Goal: Transaction & Acquisition: Purchase product/service

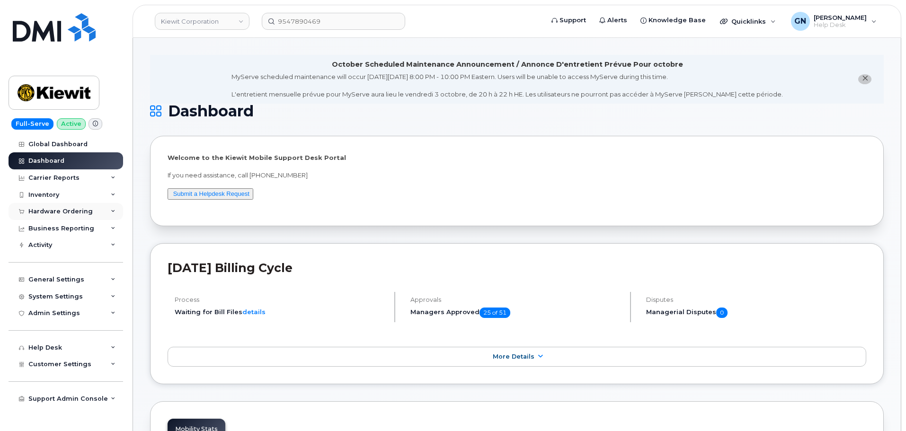
click at [69, 212] on div "Hardware Ordering" at bounding box center [60, 212] width 64 height 8
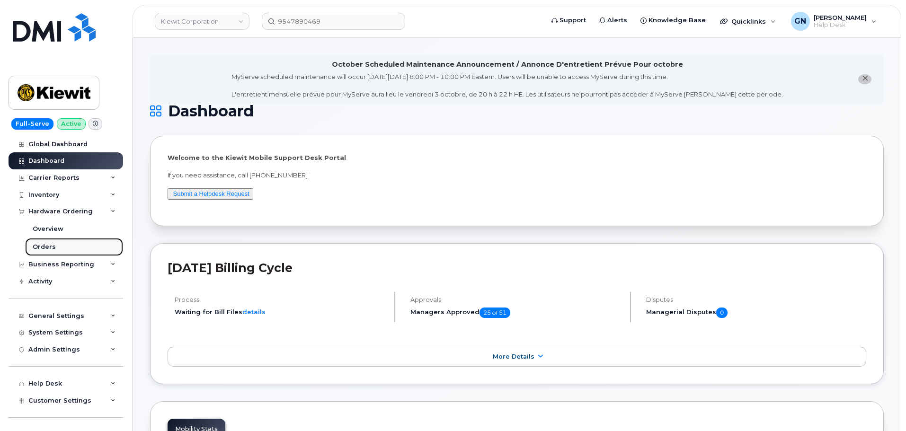
click at [54, 248] on link "Orders" at bounding box center [74, 247] width 98 height 18
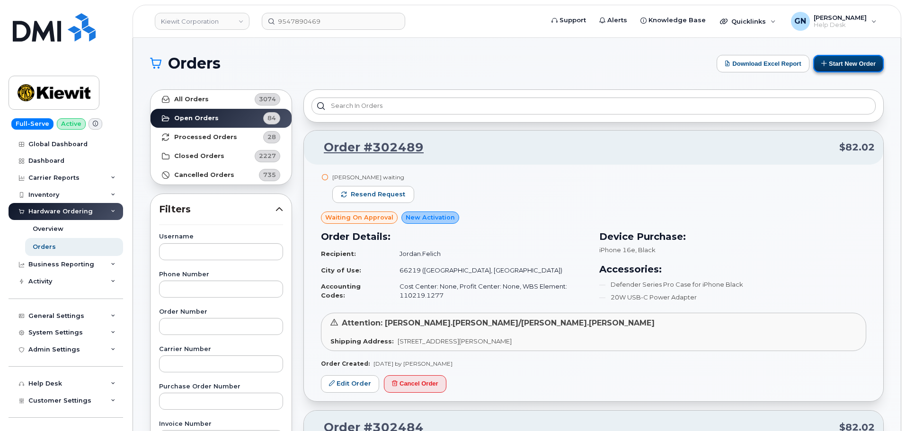
click at [851, 68] on button "Start New Order" at bounding box center [848, 64] width 71 height 18
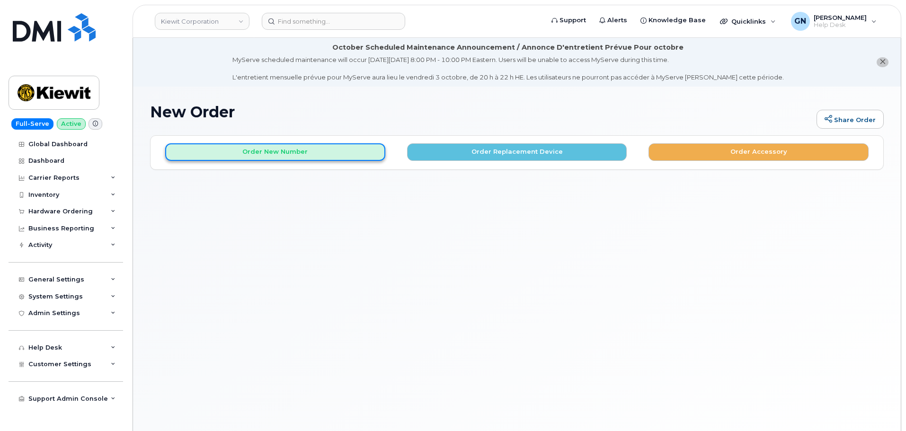
click at [317, 156] on button "Order New Number" at bounding box center [275, 152] width 220 height 18
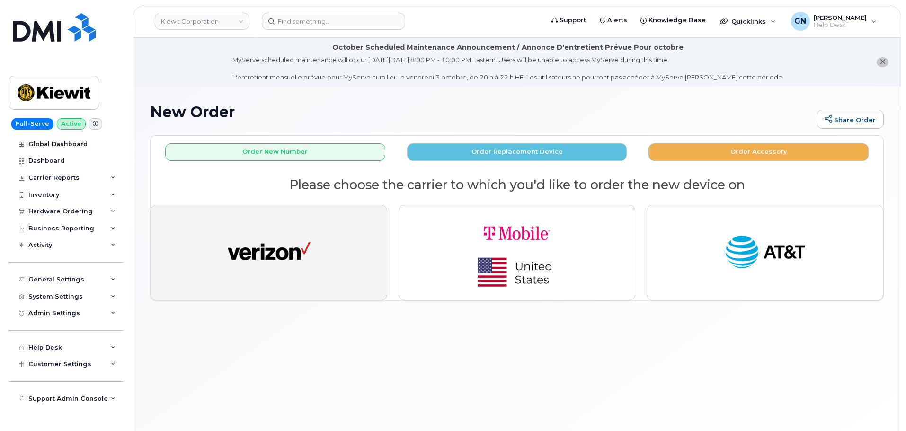
click at [287, 239] on img "button" at bounding box center [269, 252] width 83 height 43
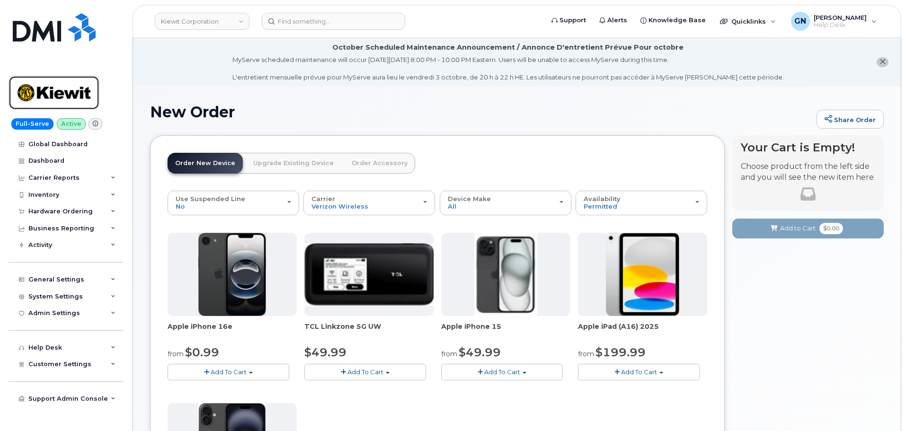
click at [71, 95] on img at bounding box center [54, 92] width 73 height 27
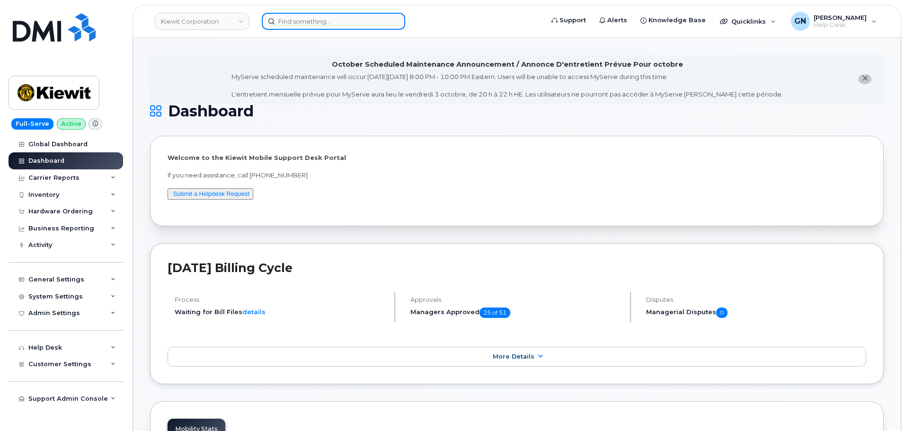
click at [308, 21] on input at bounding box center [333, 21] width 143 height 17
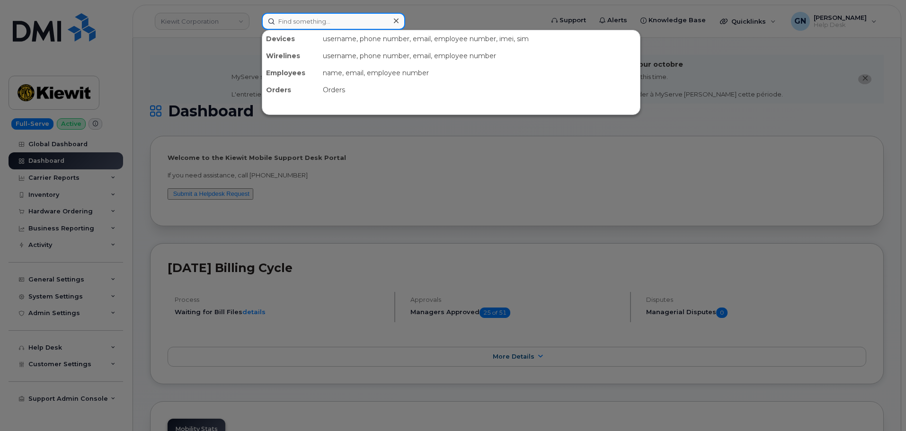
paste input "4783030197"
type input "4783030197"
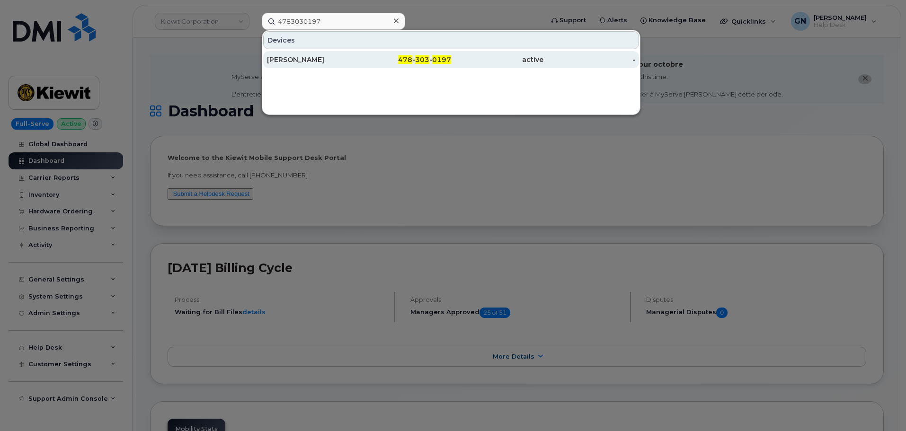
click at [320, 57] on div "HARRISON ZABEL" at bounding box center [313, 59] width 92 height 9
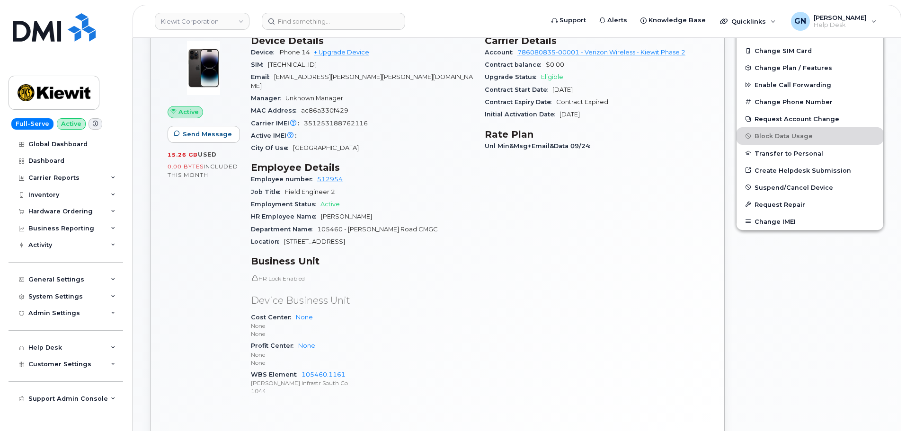
scroll to position [379, 0]
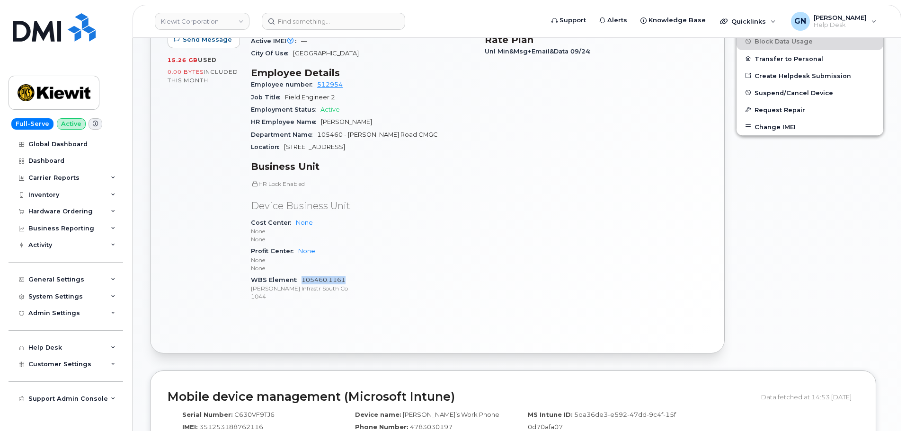
drag, startPoint x: 351, startPoint y: 274, endPoint x: 302, endPoint y: 273, distance: 49.3
click at [302, 274] on div "WBS Element 105460.1161 Kiewit Infrastr South Co 1044" at bounding box center [362, 288] width 222 height 29
copy link "105460.1161"
click at [72, 278] on div "General Settings" at bounding box center [56, 280] width 56 height 8
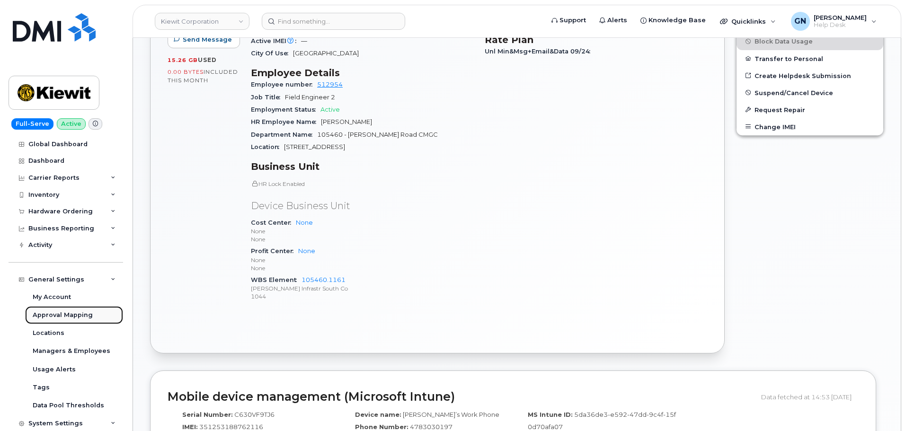
click at [55, 316] on div "Approval Mapping" at bounding box center [63, 315] width 60 height 9
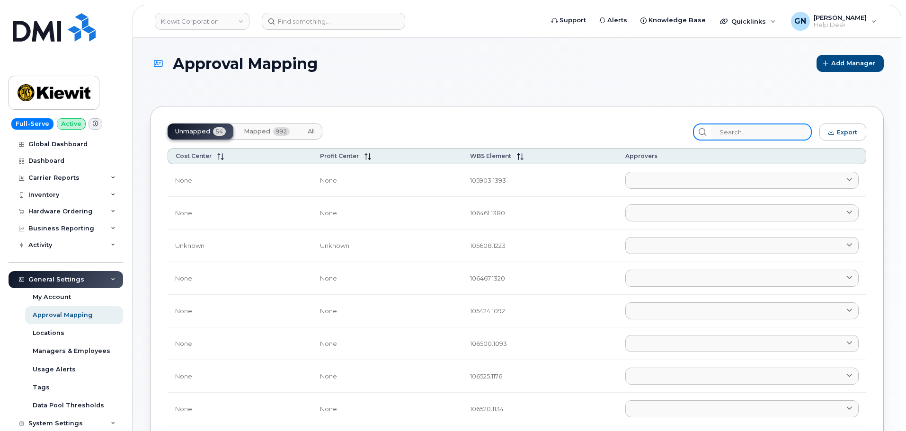
click at [754, 134] on input "search" at bounding box center [761, 132] width 101 height 17
paste input "105460.1161"
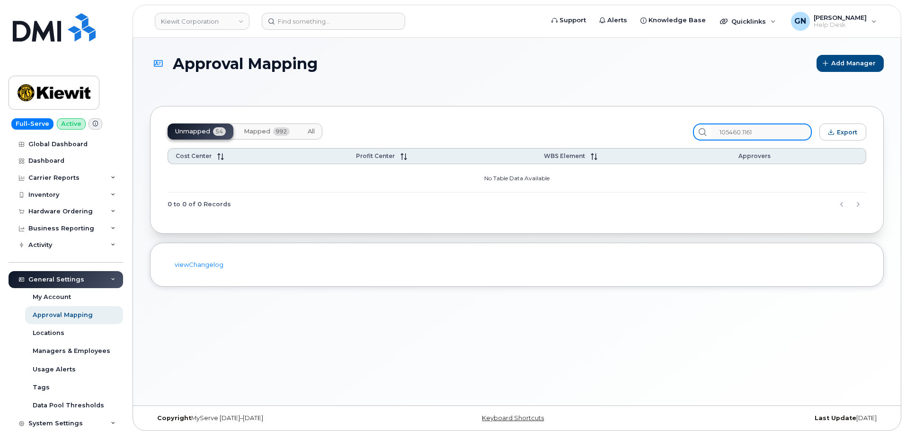
type input "105460.1161"
click at [310, 134] on span "All" at bounding box center [311, 132] width 7 height 8
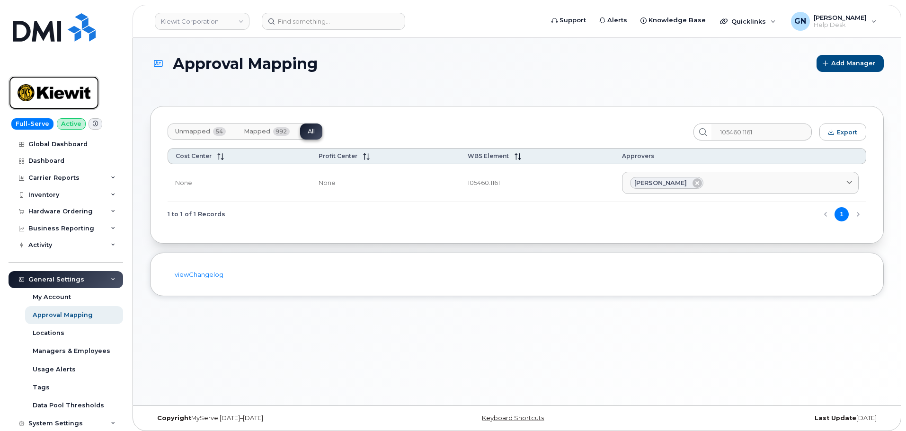
click at [89, 93] on img at bounding box center [54, 92] width 73 height 27
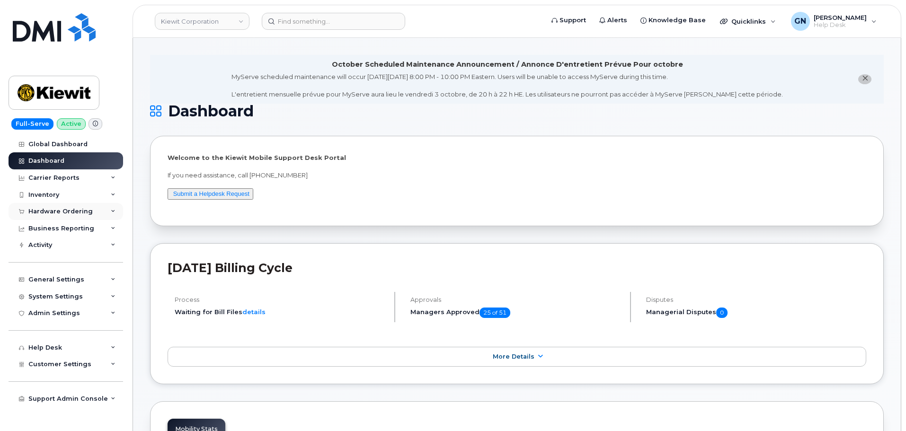
click at [51, 207] on div "Hardware Ordering" at bounding box center [66, 211] width 115 height 17
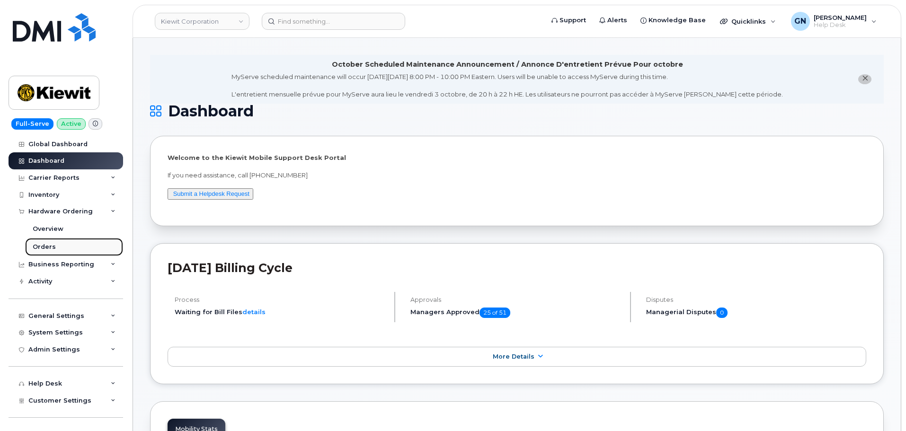
click at [52, 243] on div "Orders" at bounding box center [44, 247] width 23 height 9
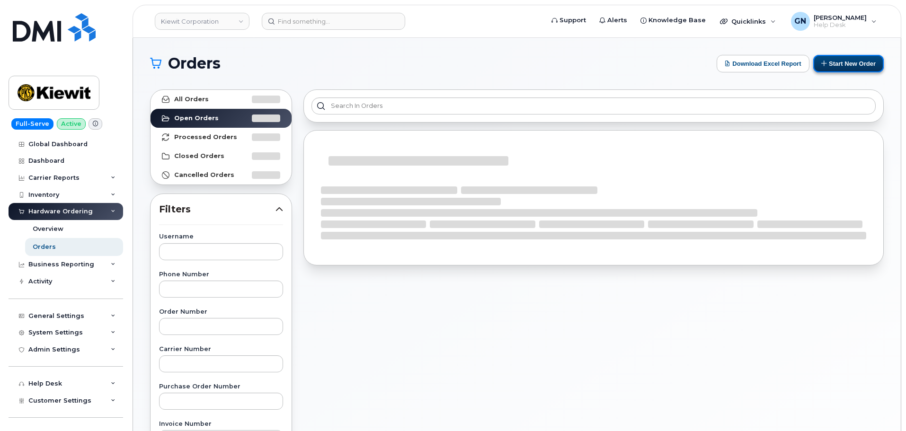
click at [842, 63] on button "Start New Order" at bounding box center [848, 64] width 71 height 18
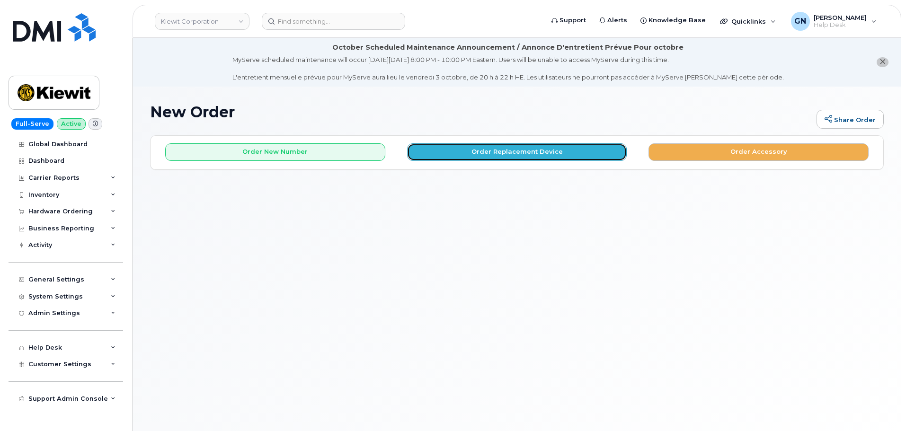
click at [533, 156] on button "Order Replacement Device" at bounding box center [517, 152] width 220 height 18
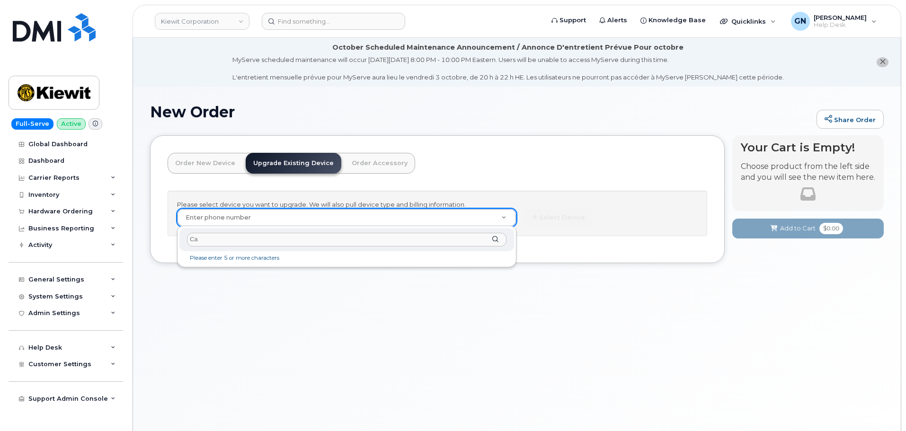
type input "C"
click at [349, 243] on input "text" at bounding box center [346, 240] width 319 height 14
paste input "4783030197"
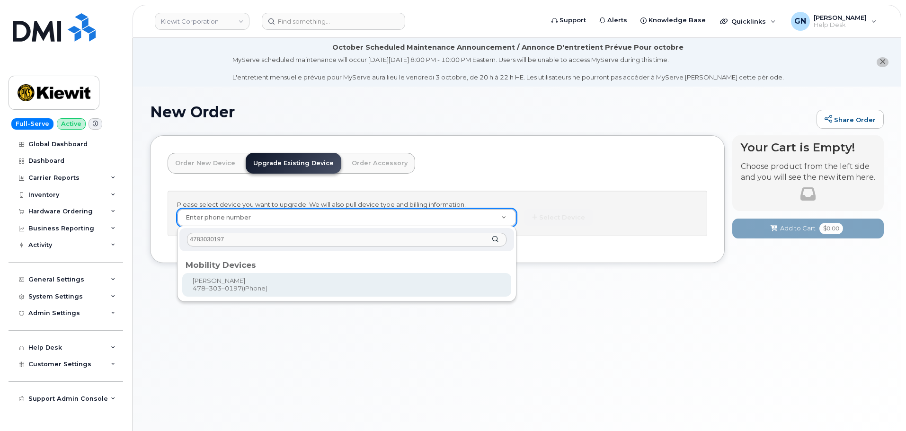
type input "4783030197"
type input "1168807"
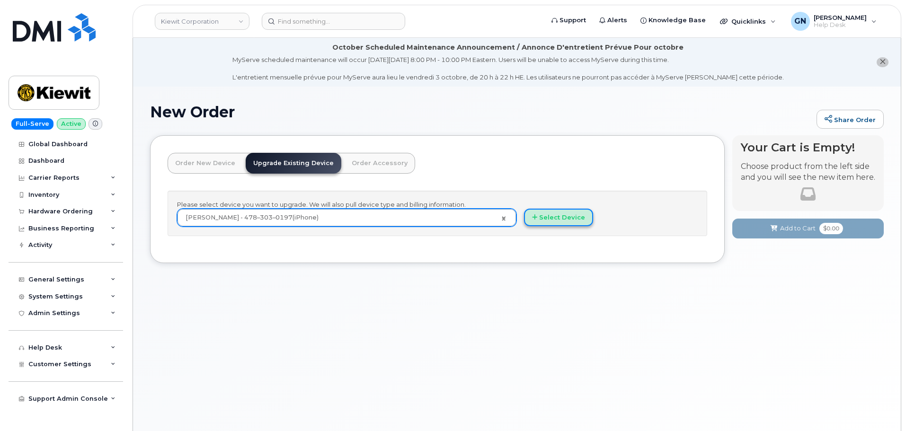
click at [584, 220] on button "Select Device" at bounding box center [558, 218] width 69 height 18
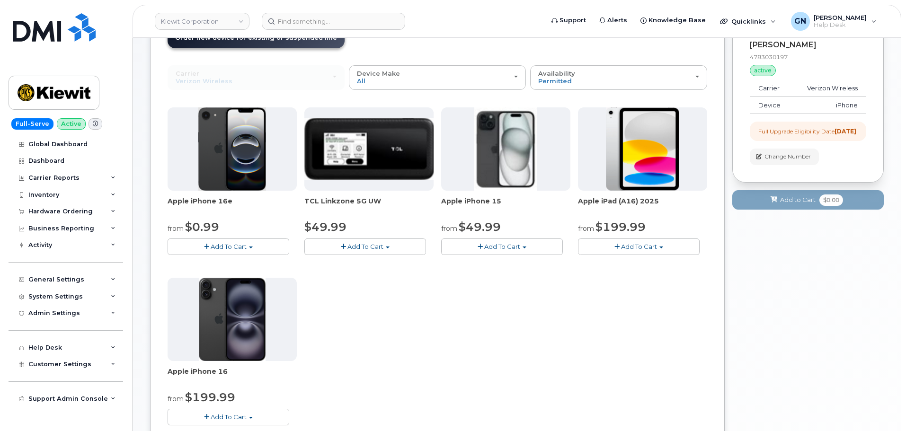
scroll to position [142, 0]
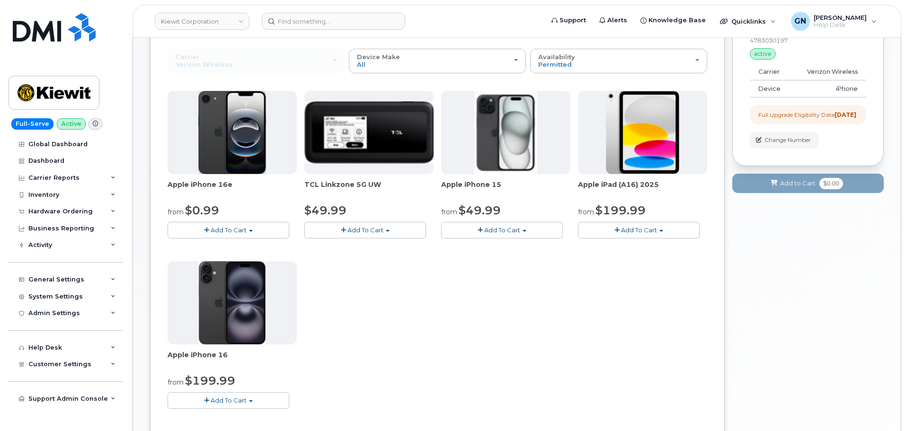
click at [237, 231] on span "Add To Cart" at bounding box center [229, 230] width 36 height 8
click at [225, 248] on link "$0.99 - 2 Year Upgrade (128GB)" at bounding box center [229, 248] width 119 height 12
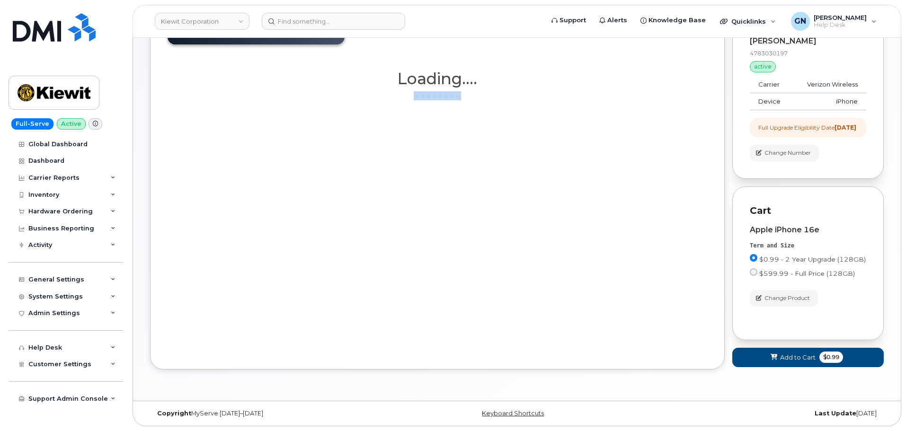
scroll to position [137, 0]
click at [225, 248] on div "Order New Device Upgrade Existing Device Order Accessory Order new device and n…" at bounding box center [437, 187] width 575 height 363
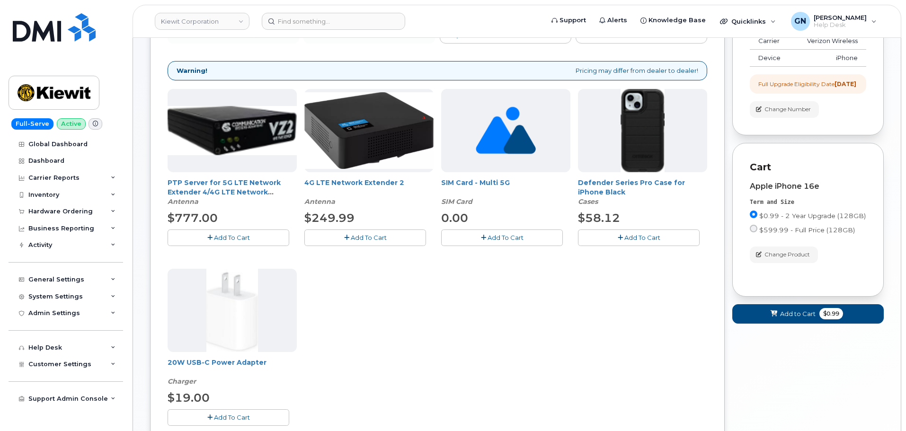
scroll to position [189, 0]
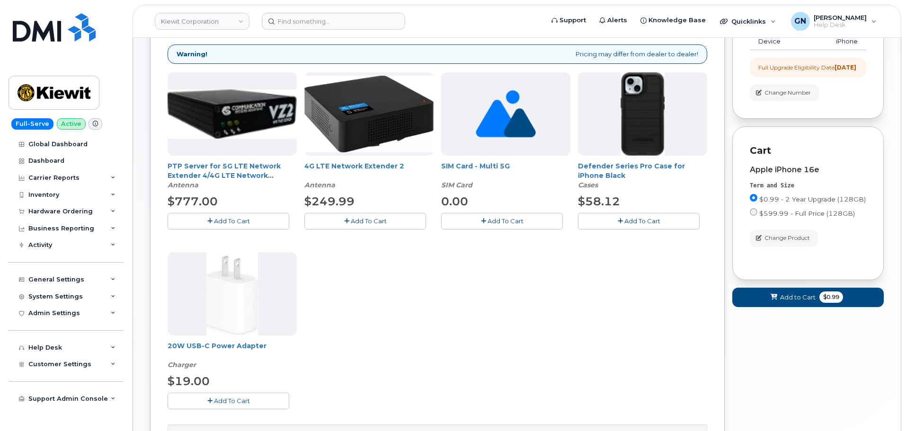
click at [645, 221] on span "Add To Cart" at bounding box center [642, 221] width 36 height 8
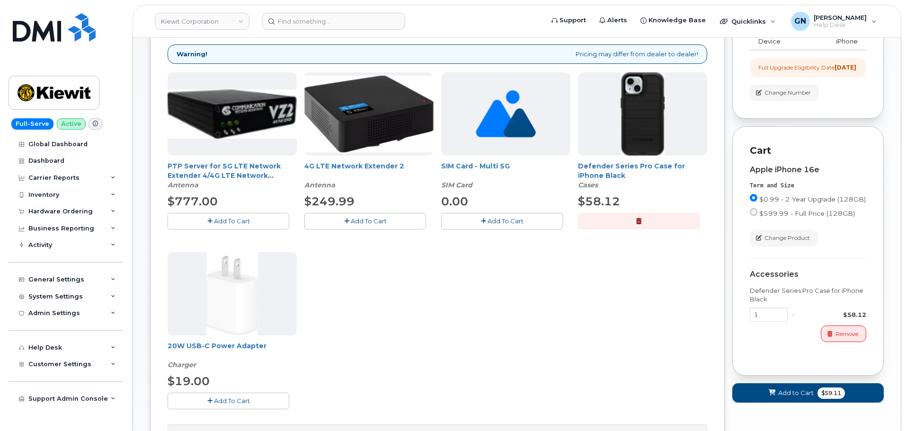
click at [269, 395] on button "Add To Cart" at bounding box center [229, 401] width 122 height 17
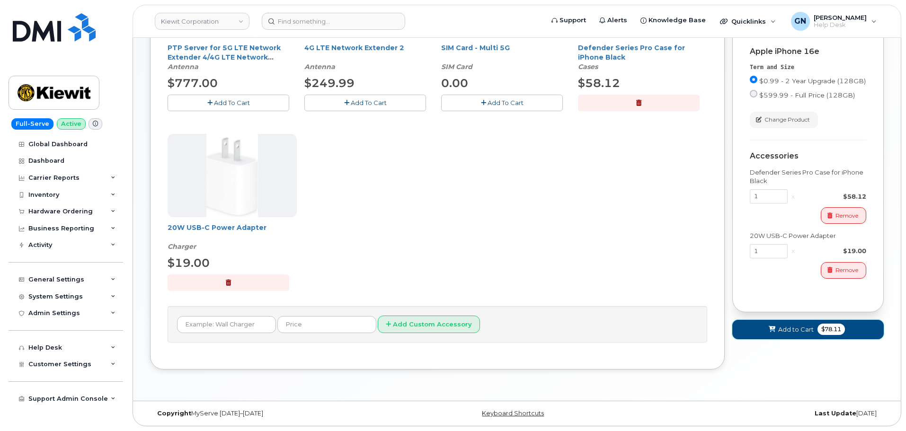
click at [773, 333] on icon at bounding box center [772, 330] width 7 height 6
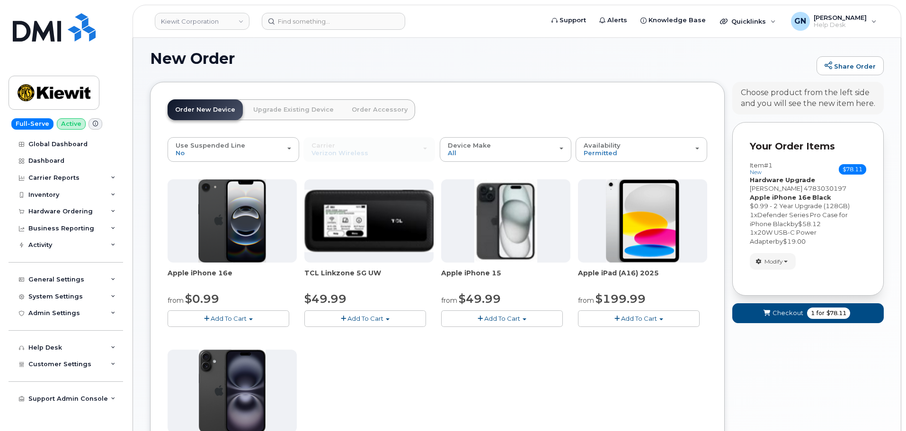
scroll to position [313, 0]
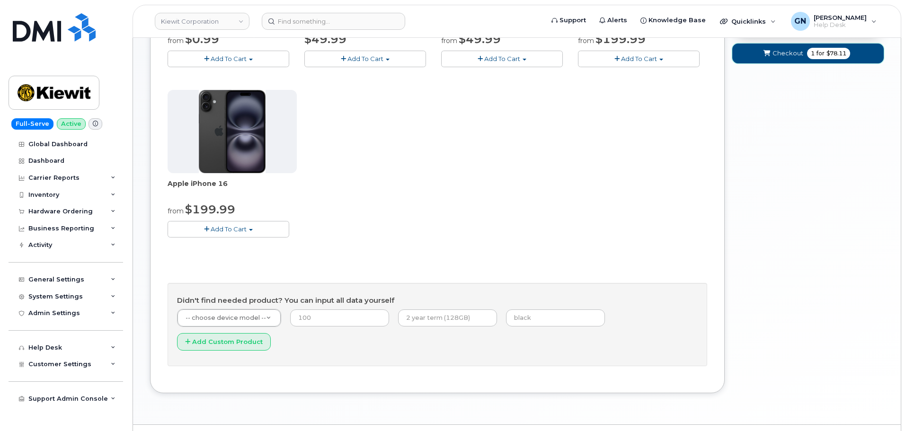
click at [760, 62] on button "Checkout 1 for $78.11" at bounding box center [807, 53] width 151 height 19
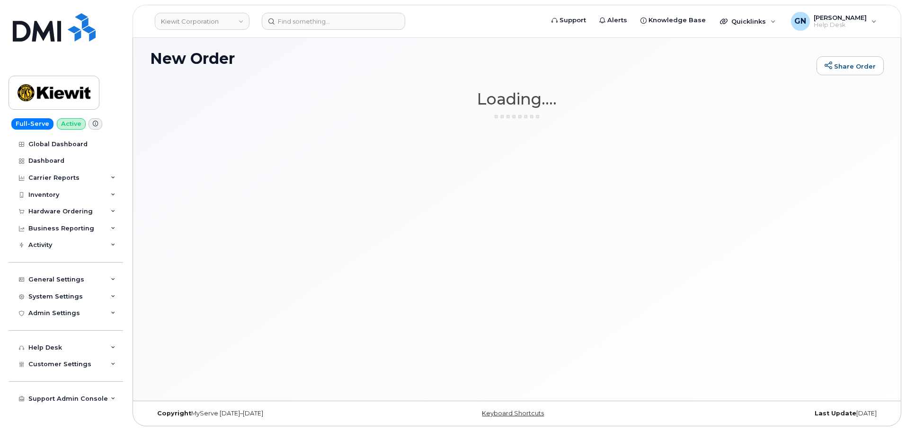
scroll to position [53, 0]
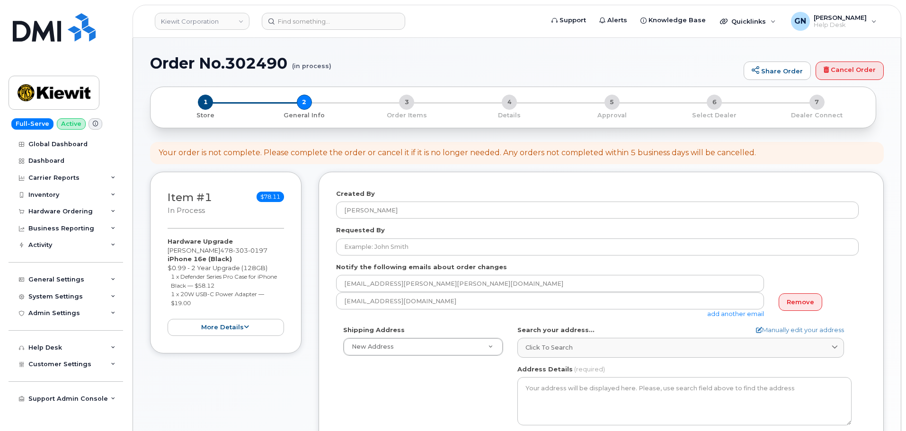
select select
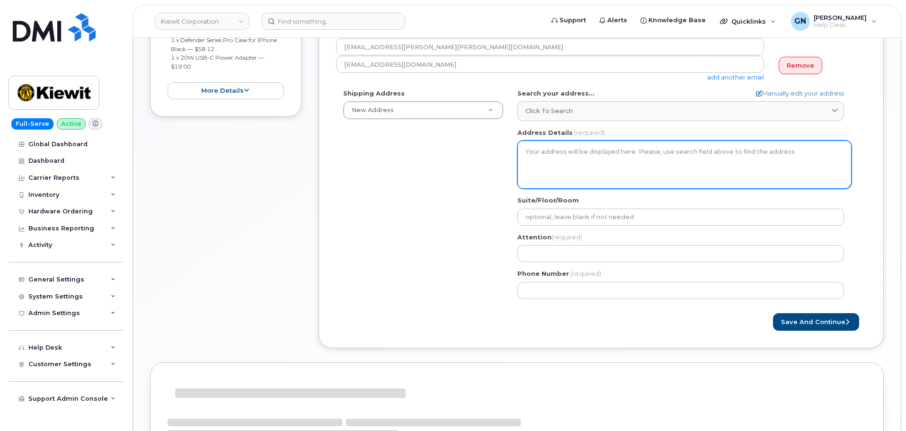
scroll to position [285, 0]
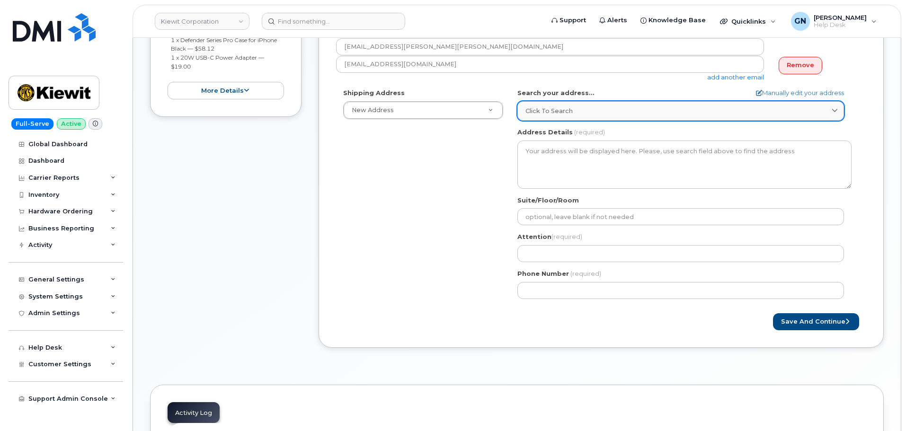
click at [567, 114] on span "Click to search" at bounding box center [548, 110] width 47 height 9
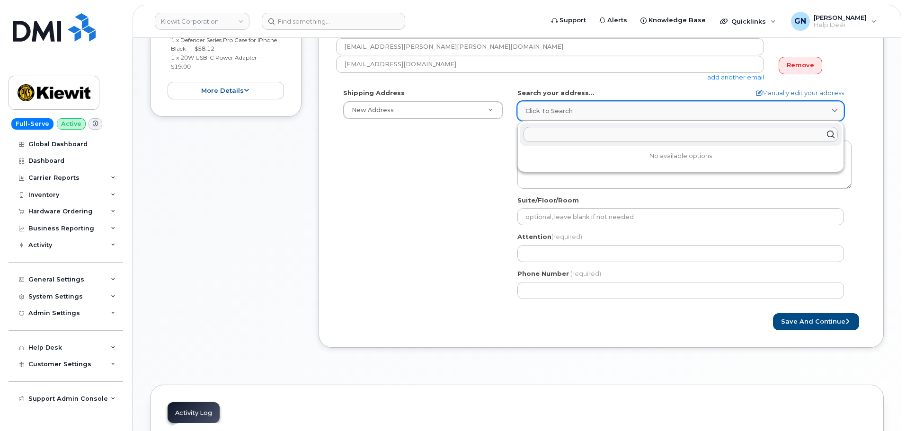
paste input "[STREET_ADDRESS][PERSON_NAME]"
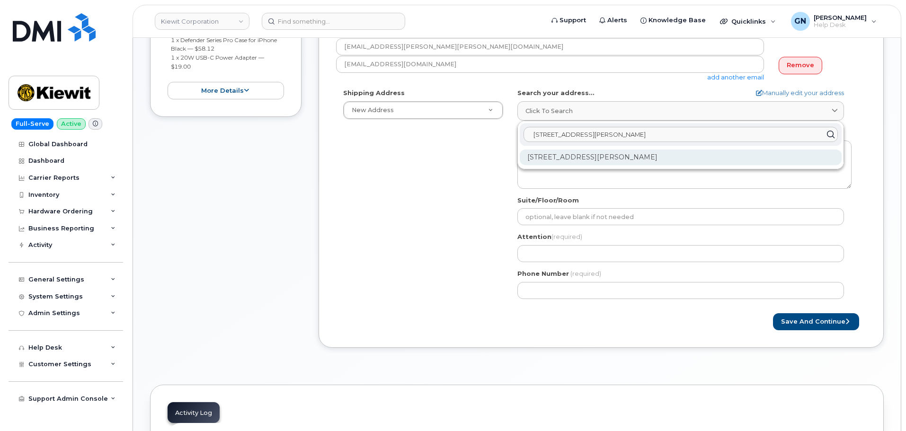
type input "[STREET_ADDRESS][PERSON_NAME]"
click at [587, 161] on div "[STREET_ADDRESS][PERSON_NAME]" at bounding box center [681, 158] width 322 height 16
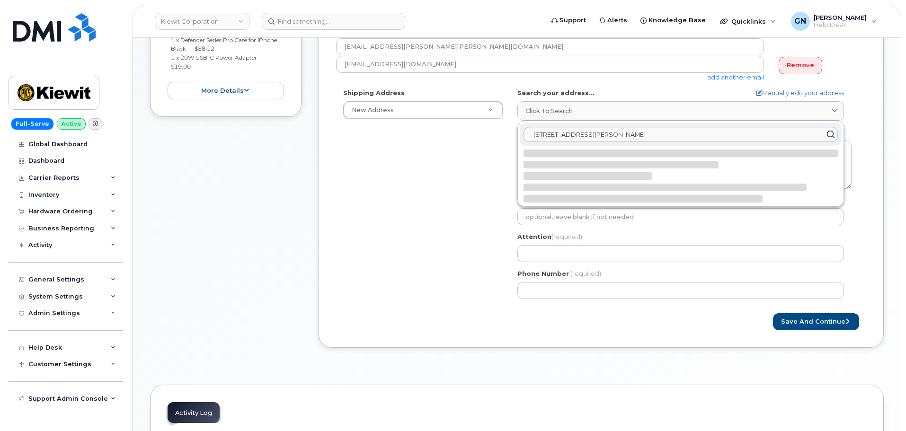
select select
type textarea "[STREET_ADDRESS][PERSON_NAME]"
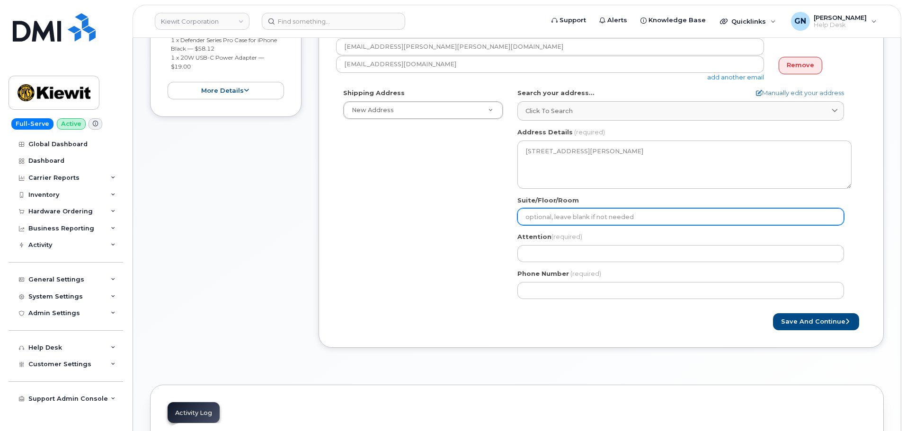
click at [573, 218] on input "Suite/Floor/Room" at bounding box center [680, 216] width 327 height 17
select select
type input "1"
select select
type input "11"
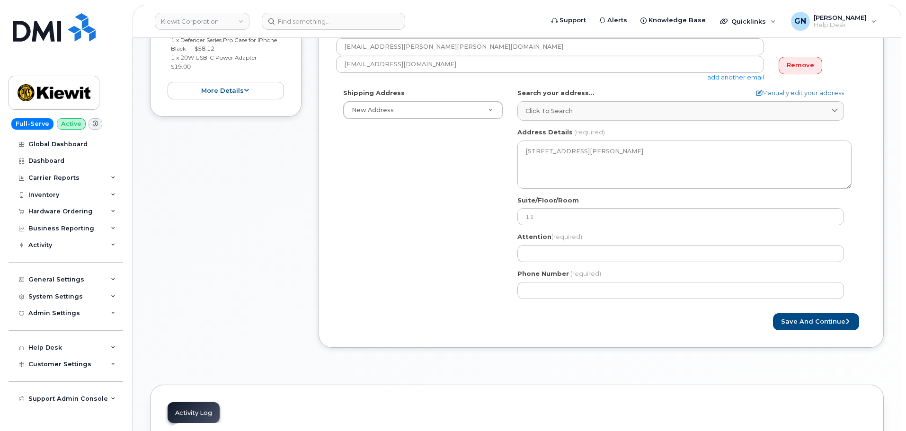
click at [445, 247] on div "Shipping Address New Address New Address 3888 E Broadway Rd 16300 Agnes Ave 403…" at bounding box center [597, 196] width 522 height 217
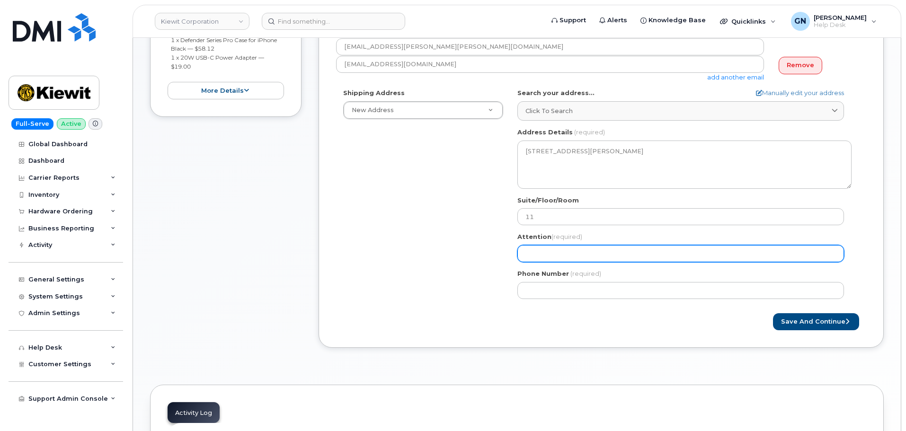
drag, startPoint x: 600, startPoint y: 255, endPoint x: 604, endPoint y: 260, distance: 6.7
click at [604, 260] on input "Attention (required)" at bounding box center [680, 253] width 327 height 17
paste input "[PERSON_NAME]"
select select
type input "[PERSON_NAME]"
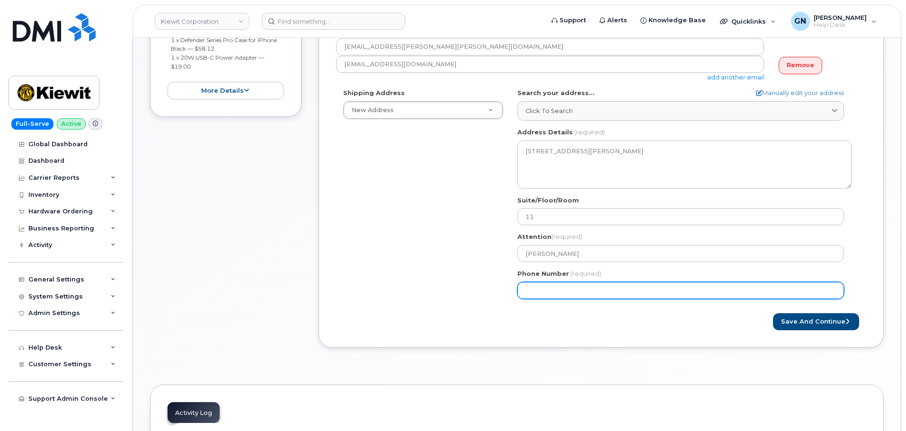
click at [568, 291] on input "Phone Number" at bounding box center [680, 290] width 327 height 17
paste input "4783030197"
select select
type input "4783030197"
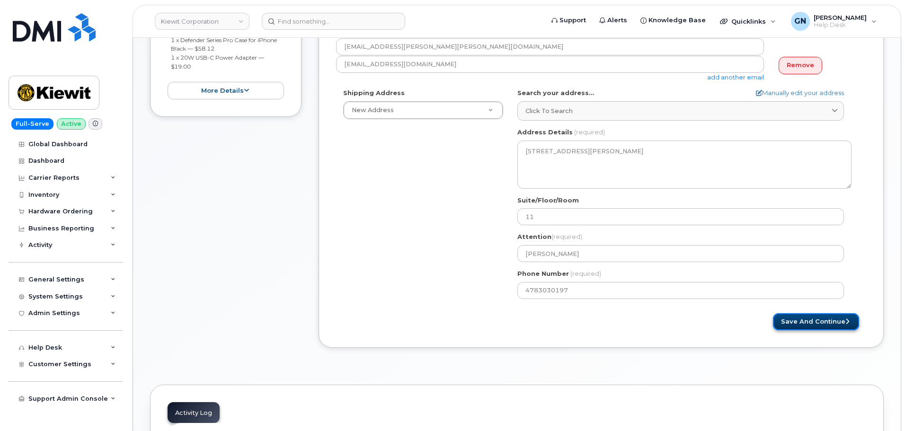
click at [819, 327] on button "Save and Continue" at bounding box center [816, 322] width 86 height 18
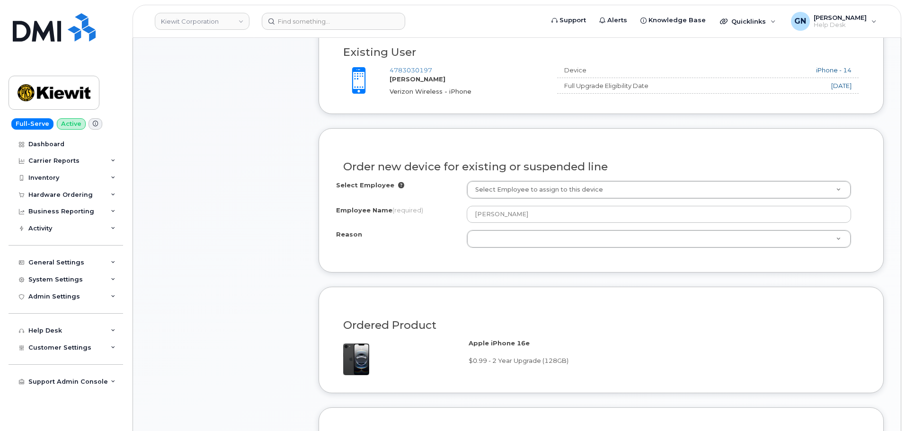
scroll to position [380, 0]
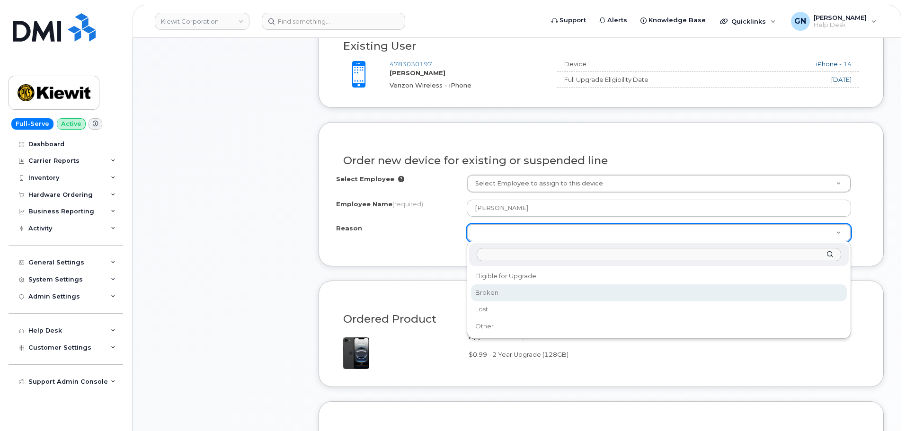
select select "broken"
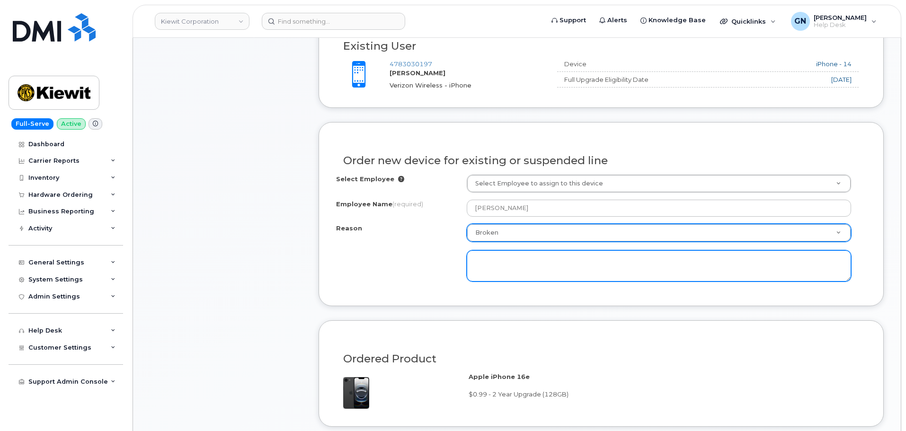
click at [573, 262] on textarea at bounding box center [659, 265] width 384 height 31
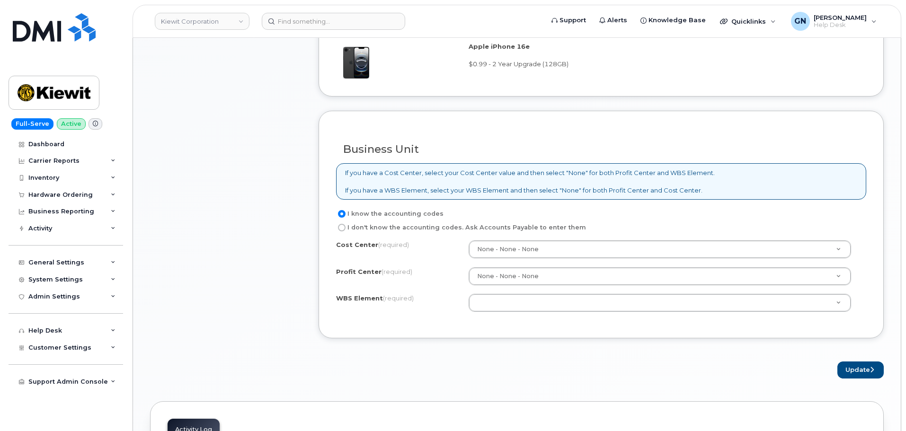
scroll to position [711, 0]
type textarea "screen cracked"
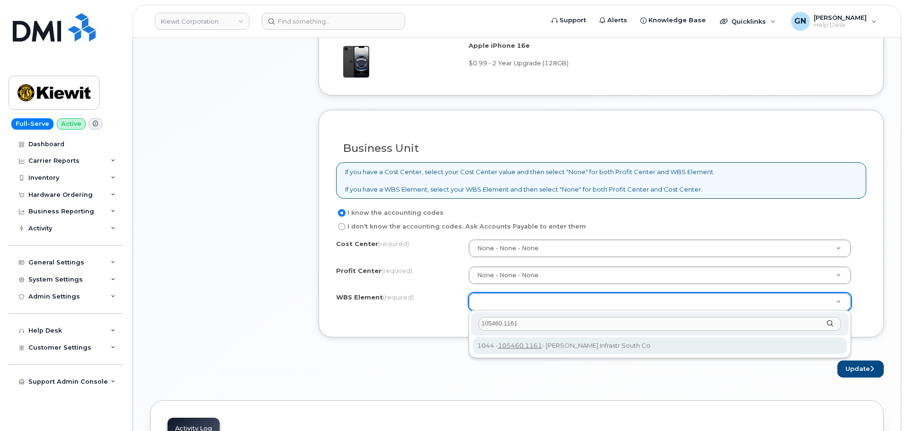
type input "105460.1161"
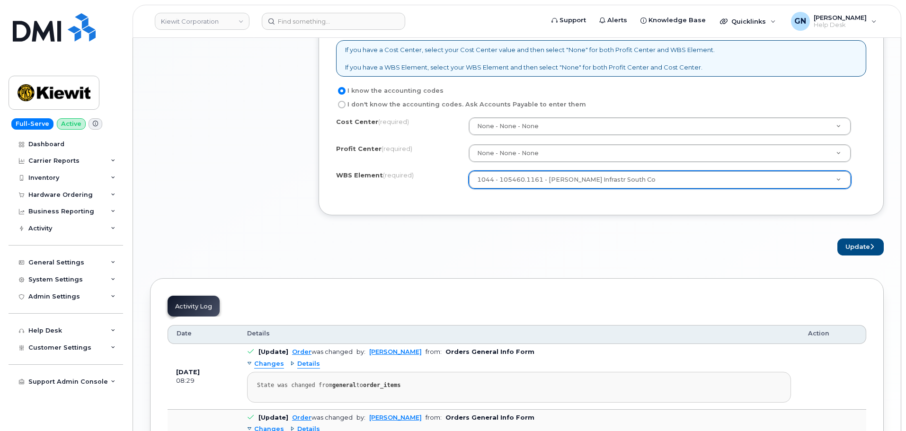
scroll to position [853, 0]
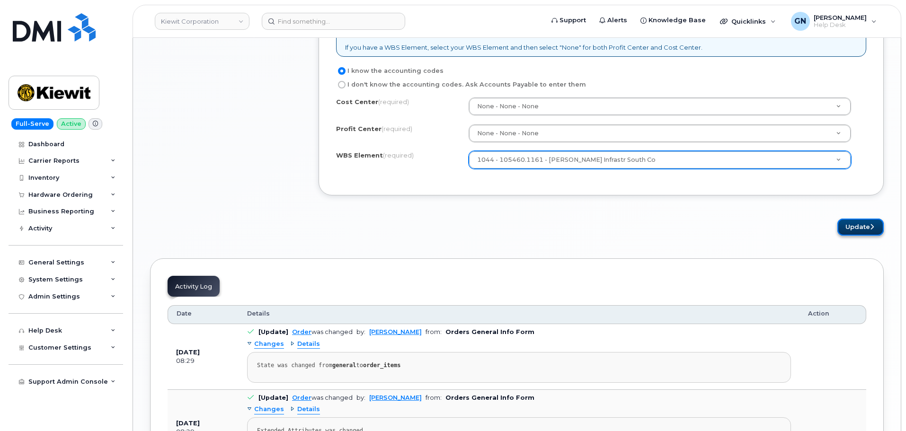
click at [857, 231] on button "Update" at bounding box center [860, 228] width 46 height 18
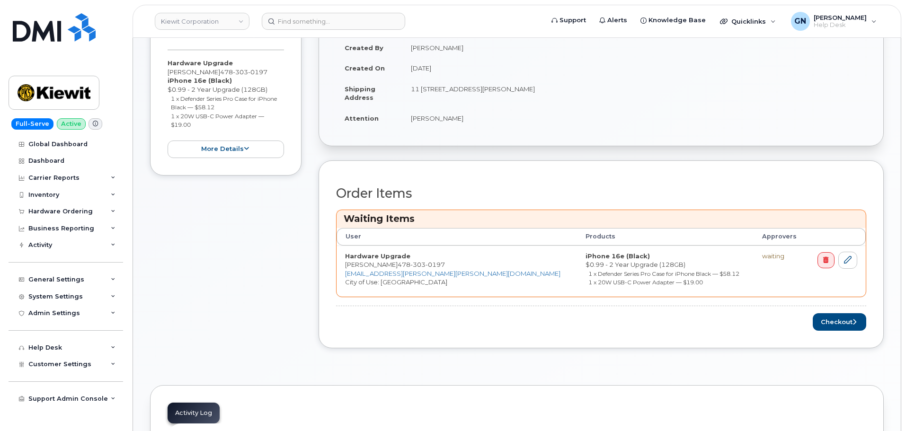
scroll to position [284, 0]
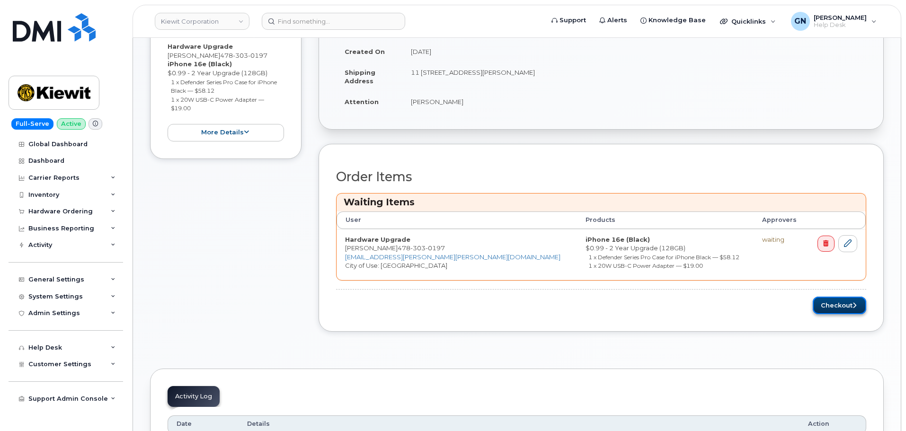
click at [821, 310] on button "Checkout" at bounding box center [839, 306] width 53 height 18
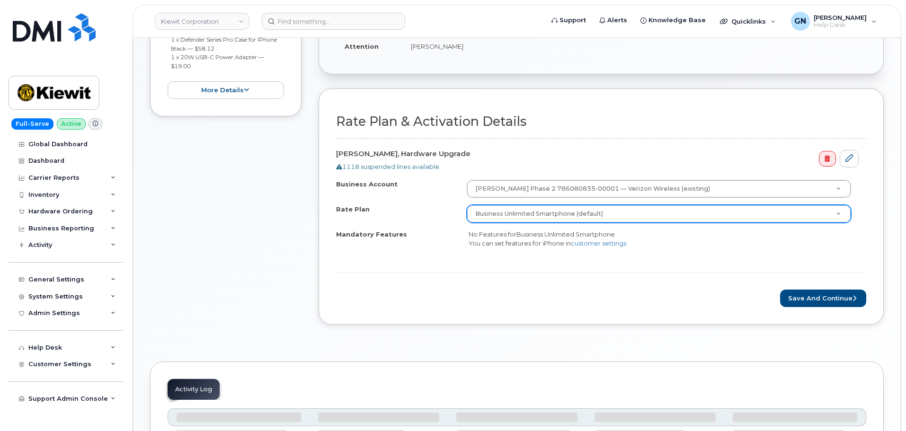
scroll to position [285, 0]
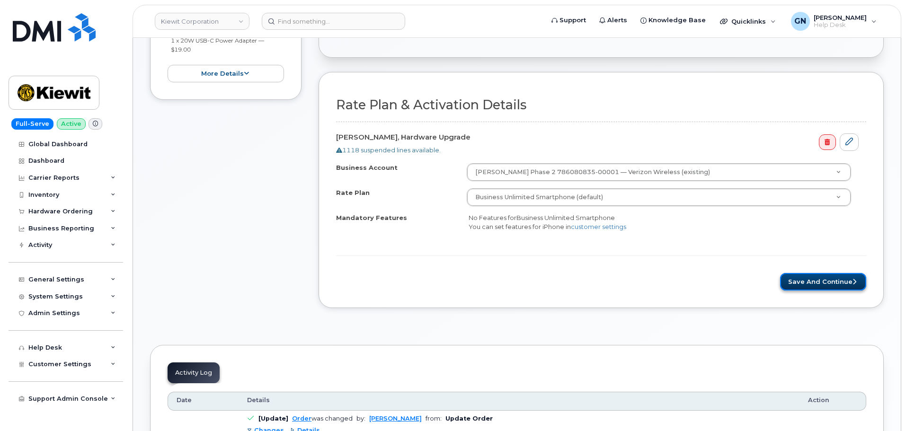
click at [796, 282] on button "Save and Continue" at bounding box center [823, 282] width 86 height 18
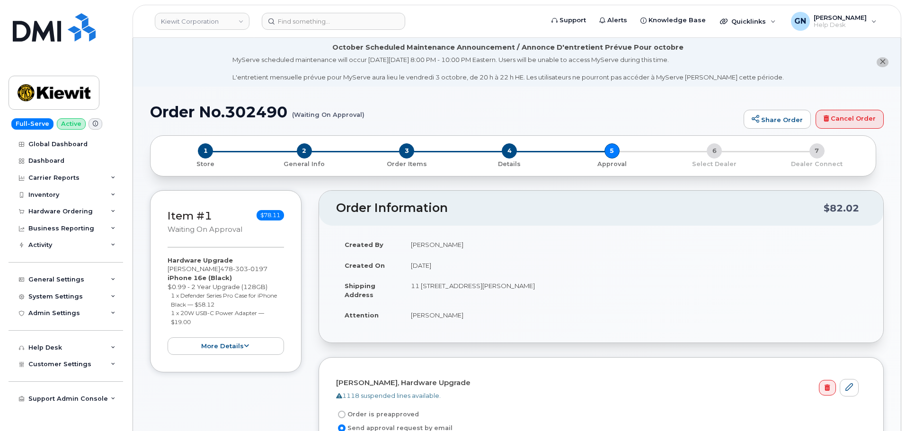
click at [158, 110] on h1 "Order No.302490 (Waiting On Approval)" at bounding box center [444, 112] width 589 height 17
drag, startPoint x: 158, startPoint y: 110, endPoint x: 238, endPoint y: 107, distance: 79.6
click at [238, 107] on h1 "Order No.302490 (Waiting On Approval)" at bounding box center [444, 112] width 589 height 17
copy h1 "Order No.302490"
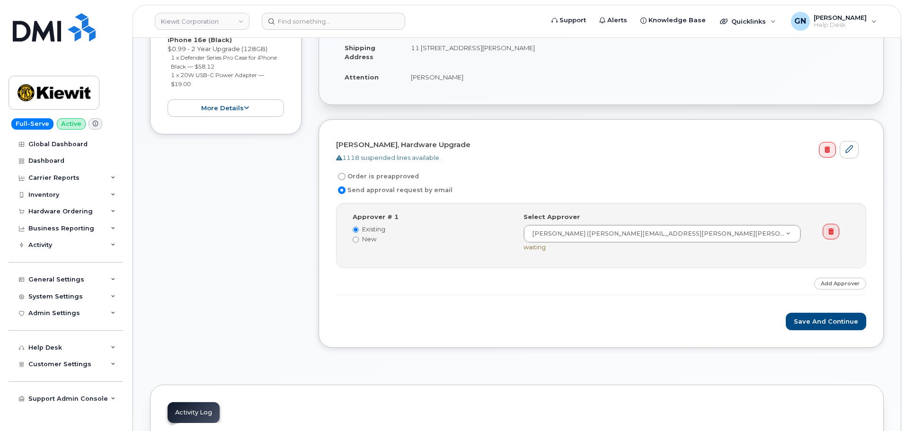
scroll to position [237, 0]
click at [850, 154] on icon at bounding box center [849, 151] width 8 height 8
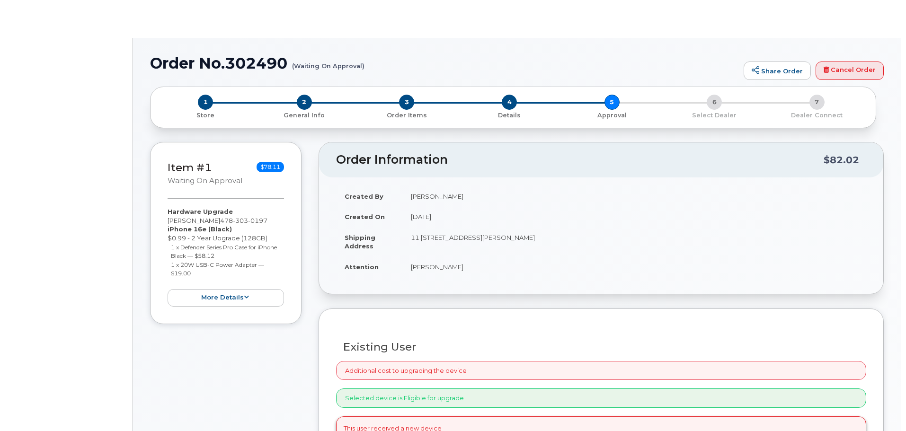
select select "broken"
radio input "true"
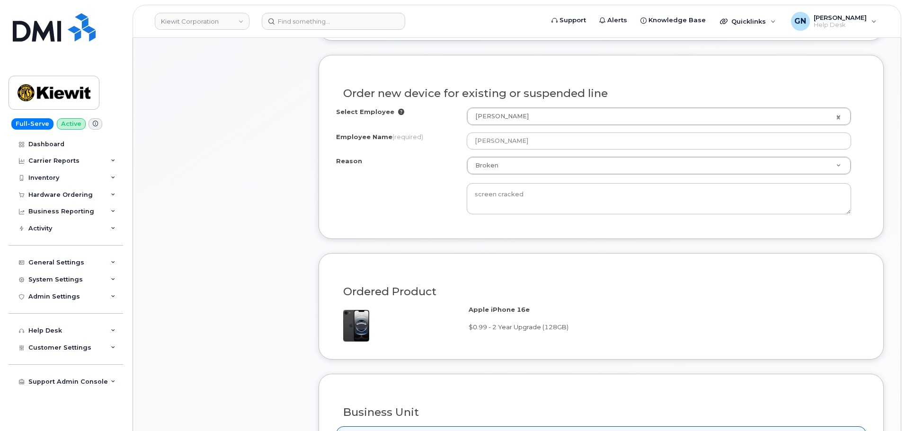
scroll to position [380, 0]
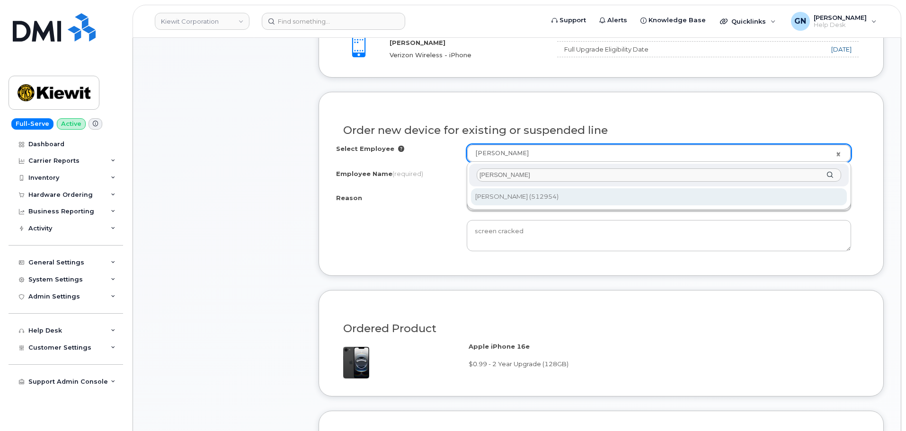
type input "[PERSON_NAME]"
type input "2163830"
type input "[PERSON_NAME]"
select select
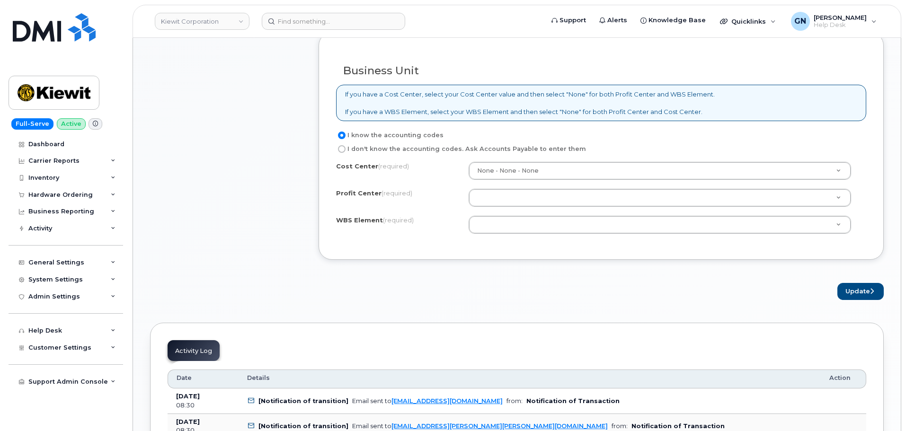
scroll to position [711, 0]
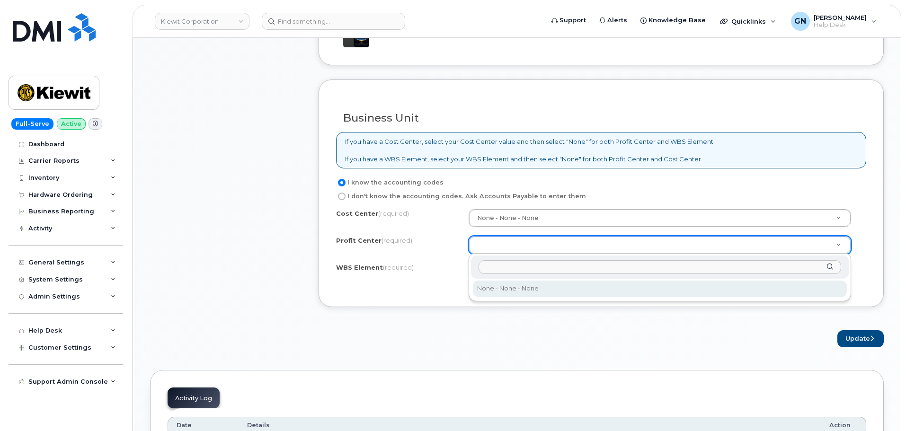
select select "None"
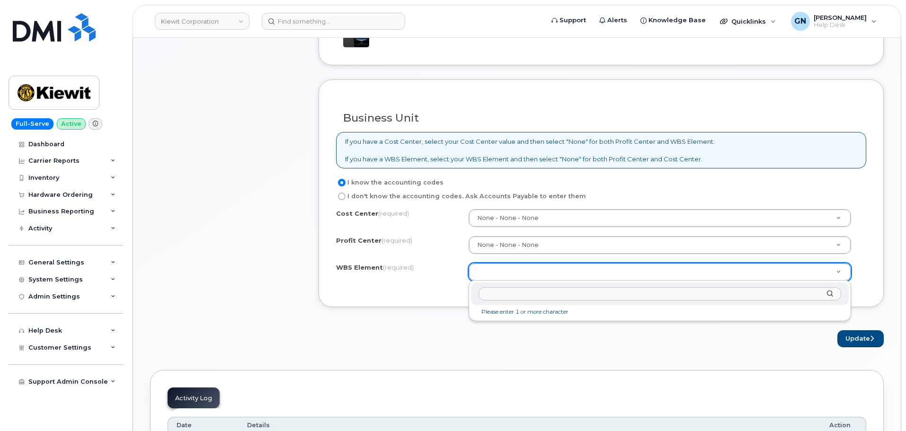
type input "105460.1161"
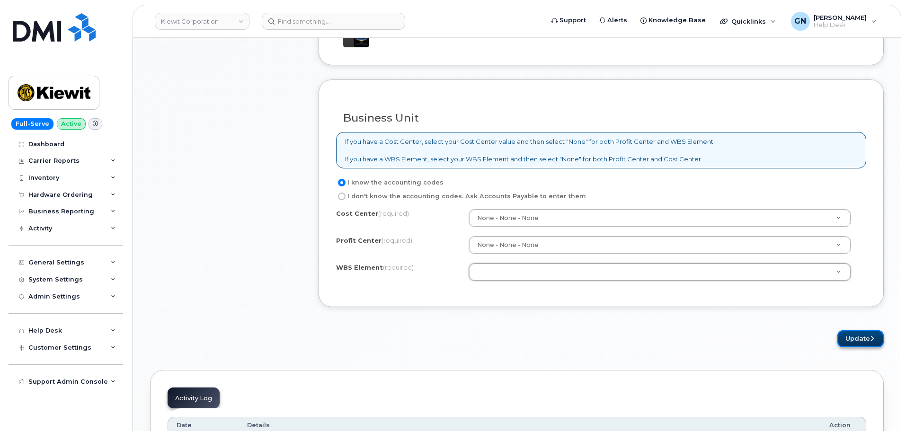
click at [850, 341] on button "Update" at bounding box center [860, 339] width 46 height 18
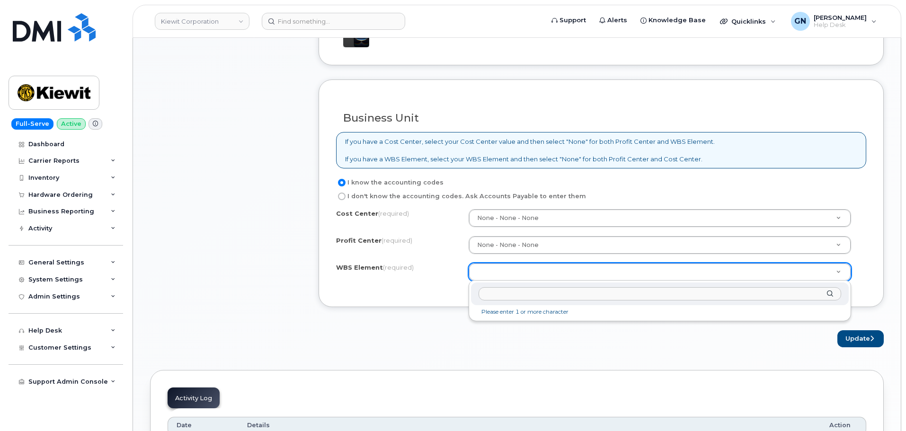
paste input "105460.1161"
type input "105460.1161"
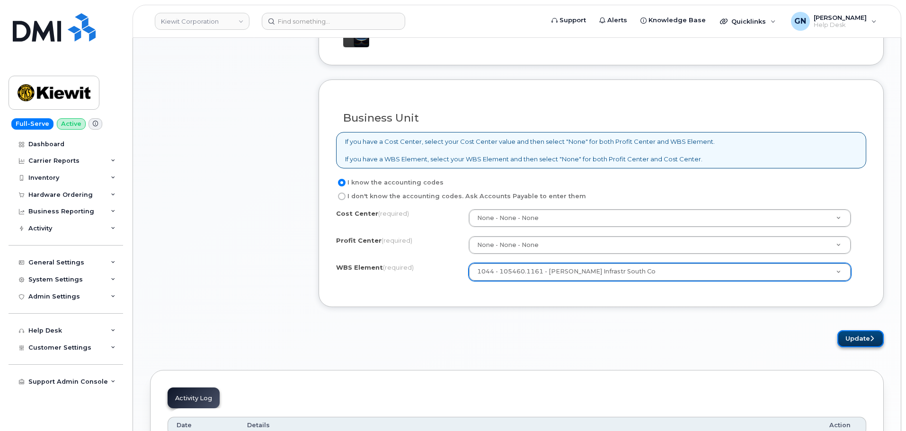
click at [867, 342] on button "Update" at bounding box center [860, 339] width 46 height 18
click at [638, 306] on div "Business Unit If you have a Cost Center, select your Cost Center value and then…" at bounding box center [601, 194] width 565 height 228
click at [846, 339] on button "Update" at bounding box center [860, 339] width 46 height 18
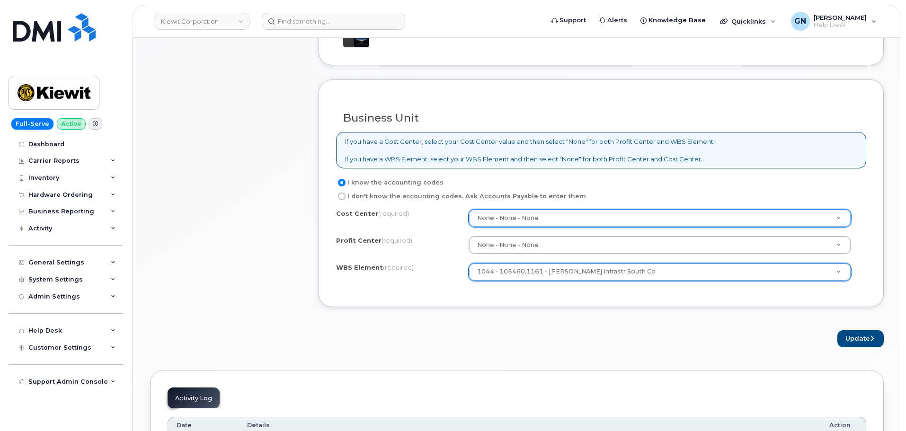
drag, startPoint x: 571, startPoint y: 229, endPoint x: 569, endPoint y: 223, distance: 5.4
click at [570, 224] on div "Cost Center (required) None - None - None Profit Center (required) None - None …" at bounding box center [601, 249] width 530 height 80
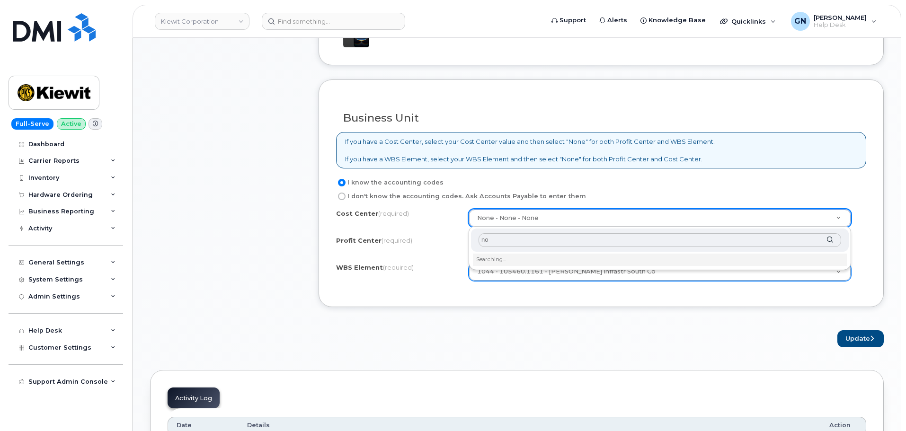
type input "non"
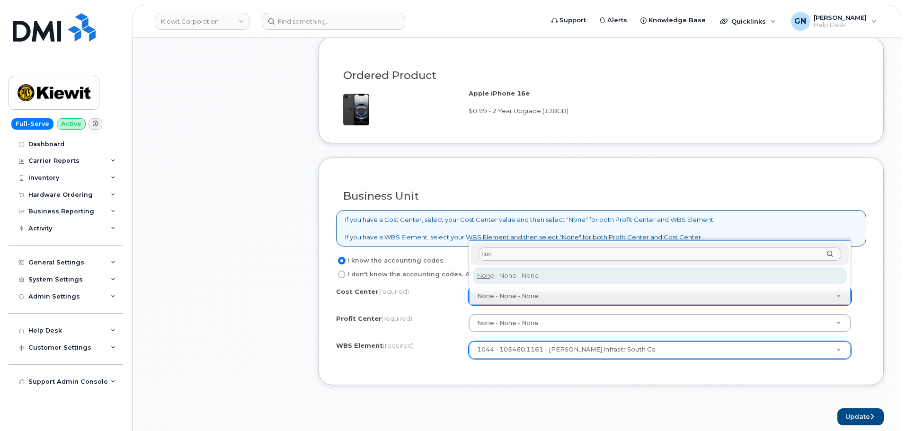
scroll to position [805, 0]
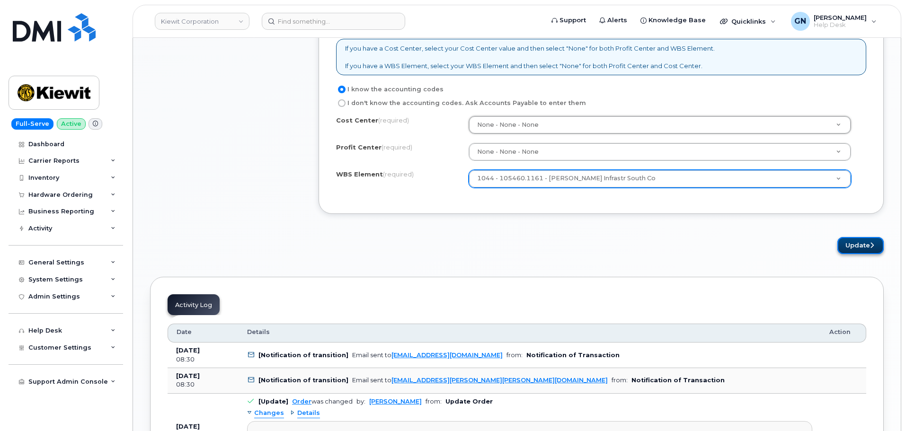
click at [850, 246] on button "Update" at bounding box center [860, 246] width 46 height 18
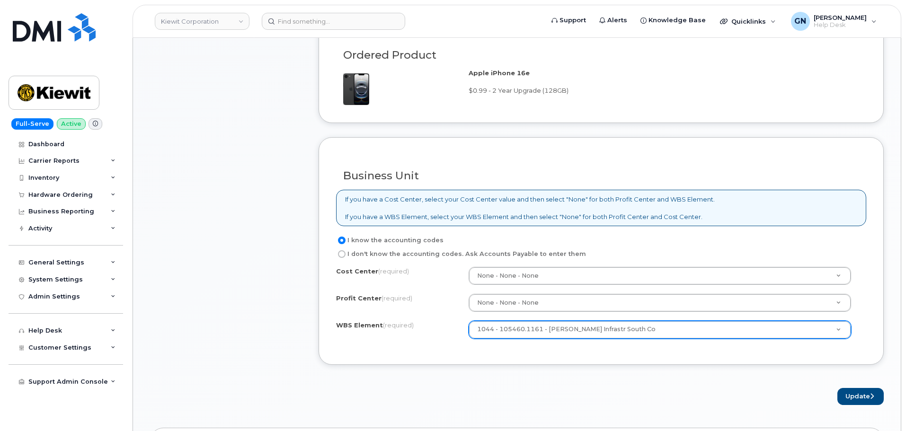
scroll to position [710, 0]
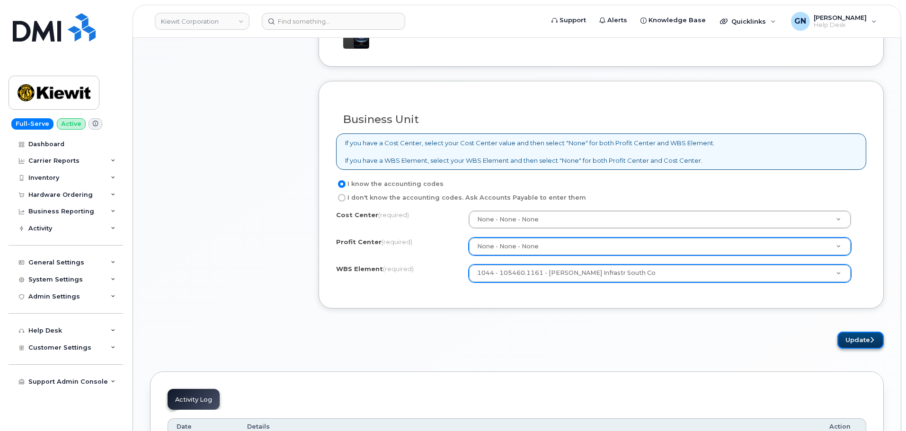
click at [866, 344] on button "Update" at bounding box center [860, 341] width 46 height 18
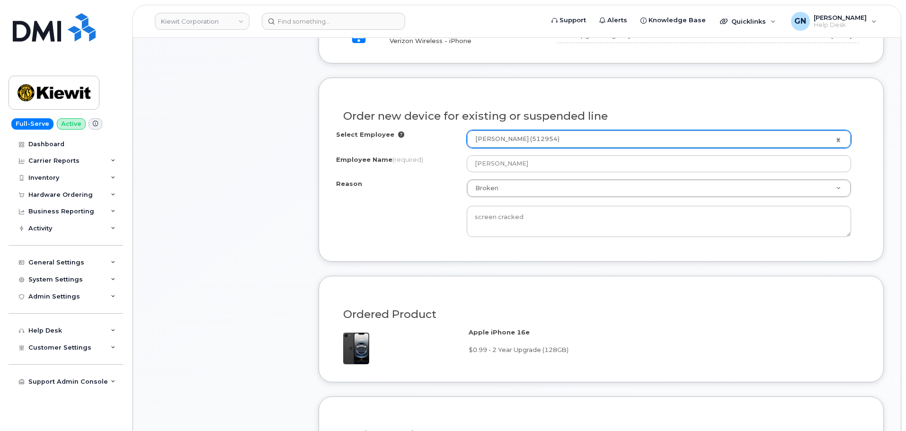
scroll to position [379, 0]
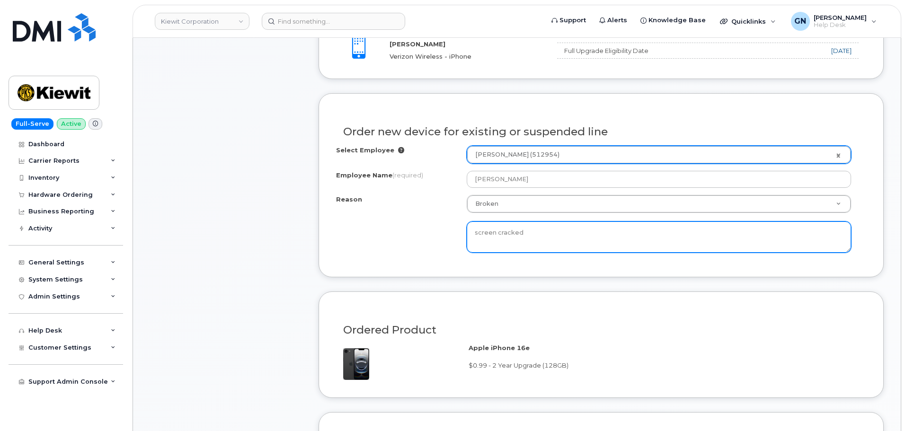
click at [555, 236] on textarea "screen cracked" at bounding box center [659, 236] width 384 height 31
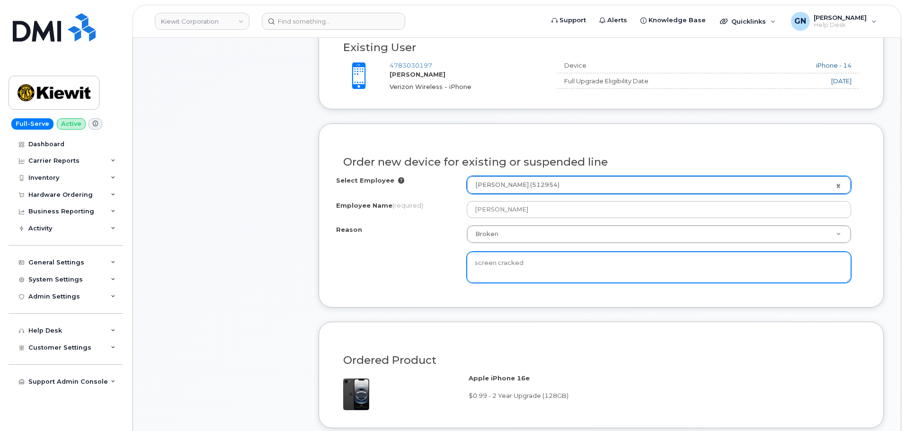
scroll to position [331, 0]
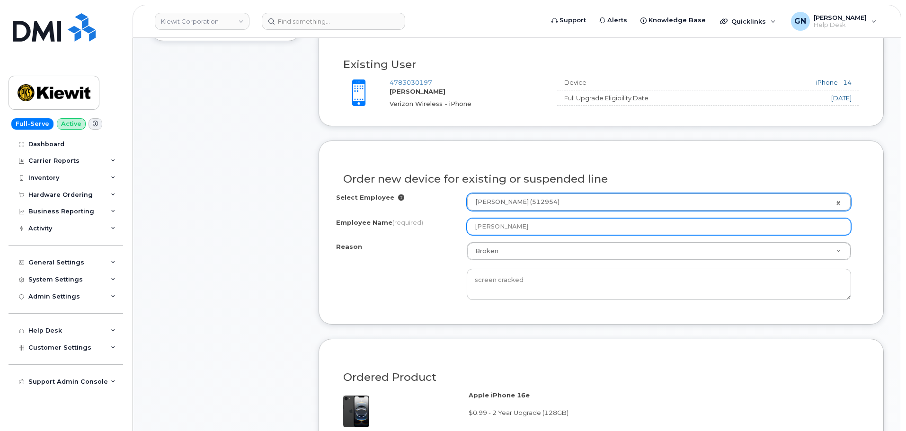
click at [551, 231] on input "[PERSON_NAME]" at bounding box center [659, 226] width 384 height 17
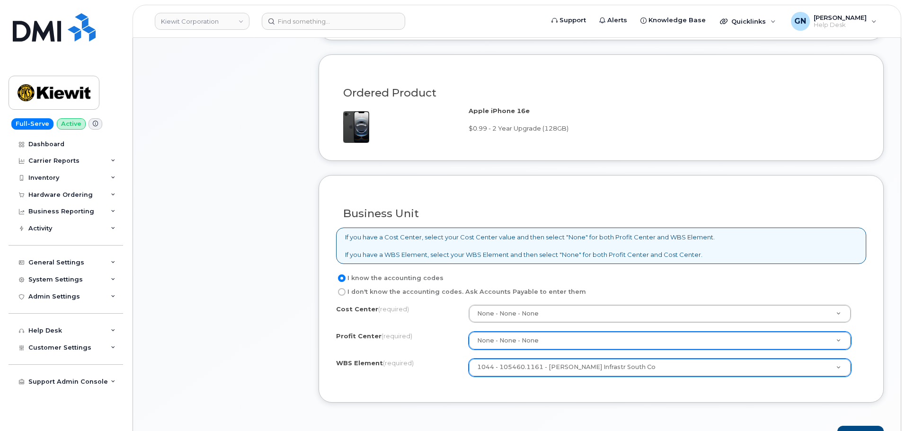
scroll to position [757, 0]
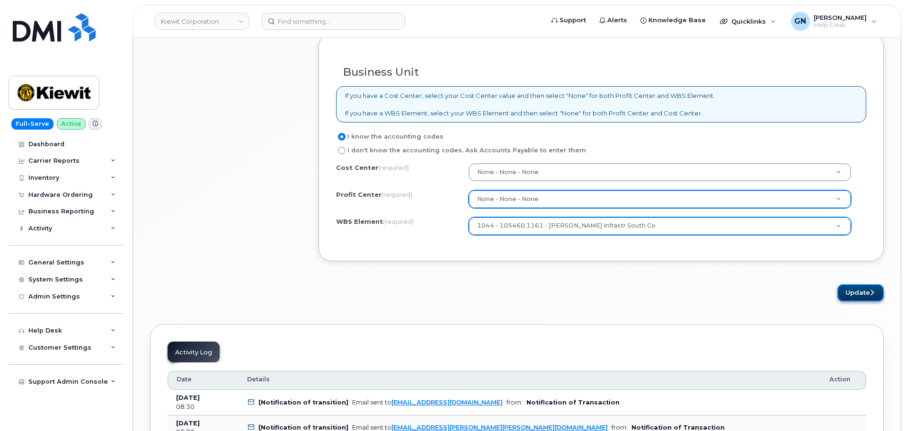
click at [851, 292] on button "Update" at bounding box center [860, 293] width 46 height 18
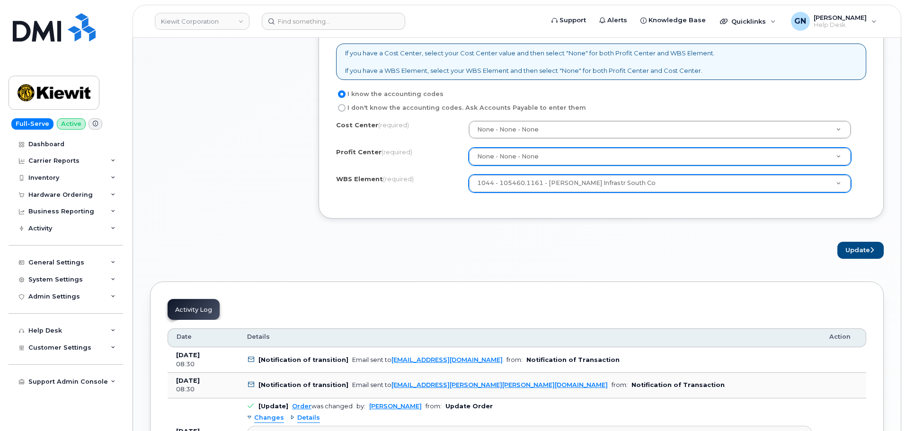
scroll to position [805, 0]
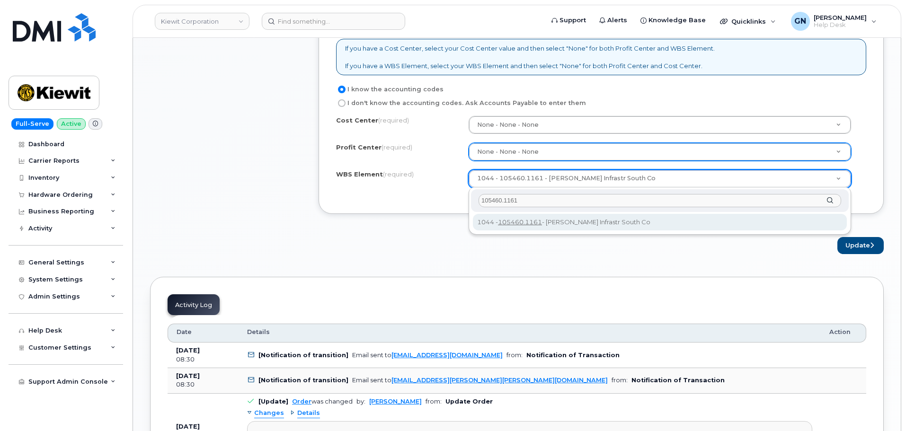
type input "105460.1161"
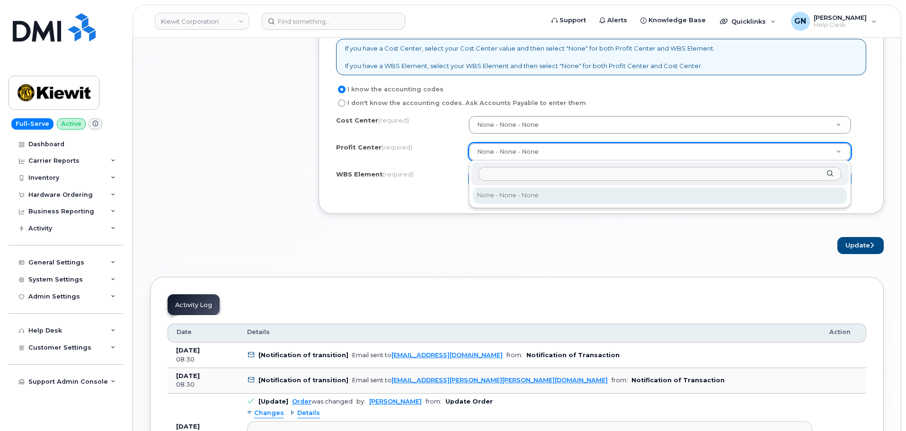
drag, startPoint x: 541, startPoint y: 195, endPoint x: 545, endPoint y: 168, distance: 28.2
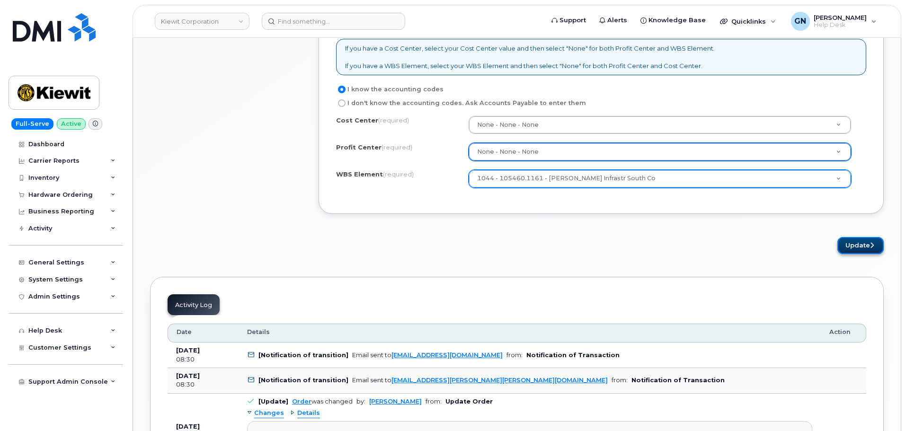
click at [864, 246] on button "Update" at bounding box center [860, 246] width 46 height 18
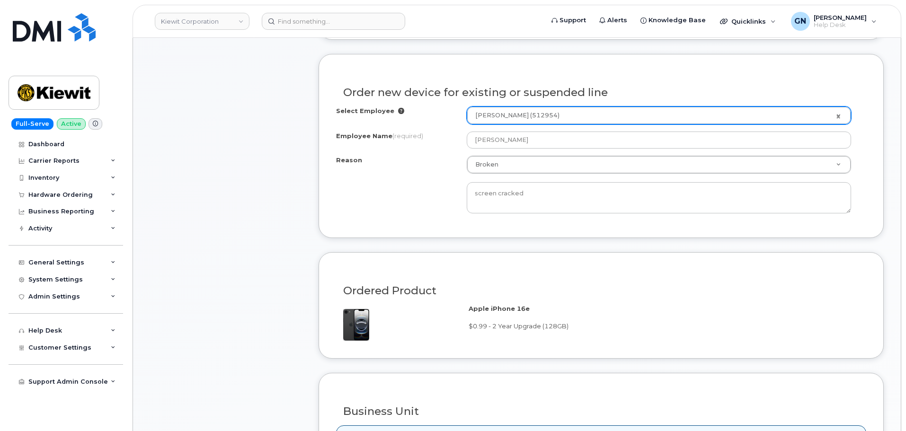
scroll to position [284, 0]
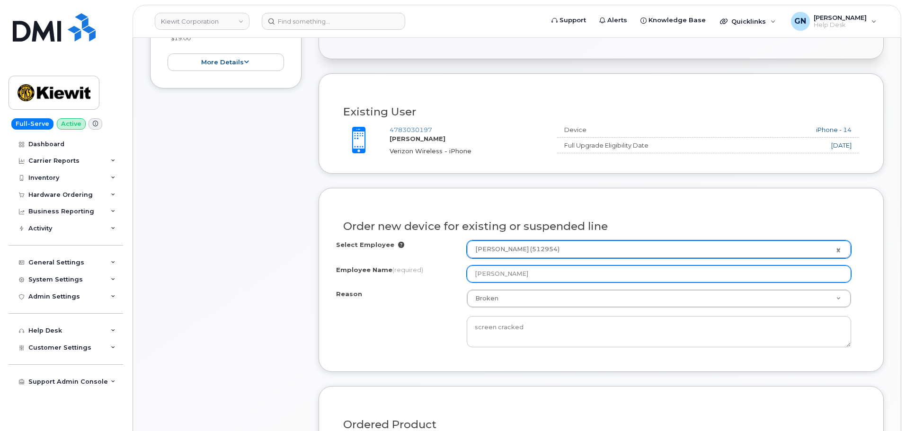
click at [531, 272] on input "[PERSON_NAME]" at bounding box center [659, 273] width 384 height 17
click at [531, 271] on input "[PERSON_NAME]" at bounding box center [659, 273] width 384 height 17
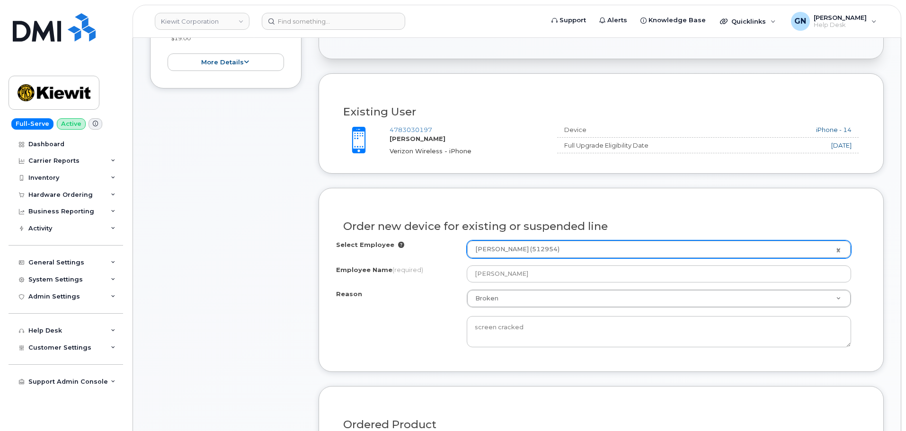
click at [424, 288] on div "Select Employee Caleb Reddick (512954) 2163830 Employee Name (required) Caleb R…" at bounding box center [601, 293] width 530 height 107
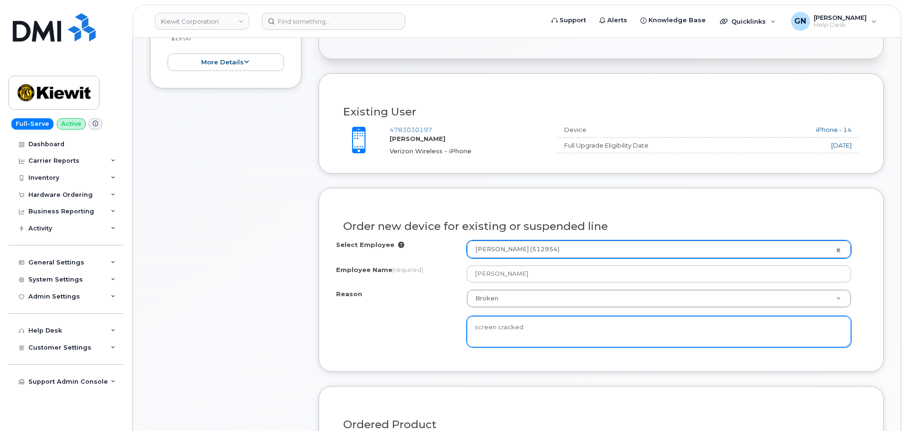
click at [556, 332] on textarea "screen cracked" at bounding box center [659, 331] width 384 height 31
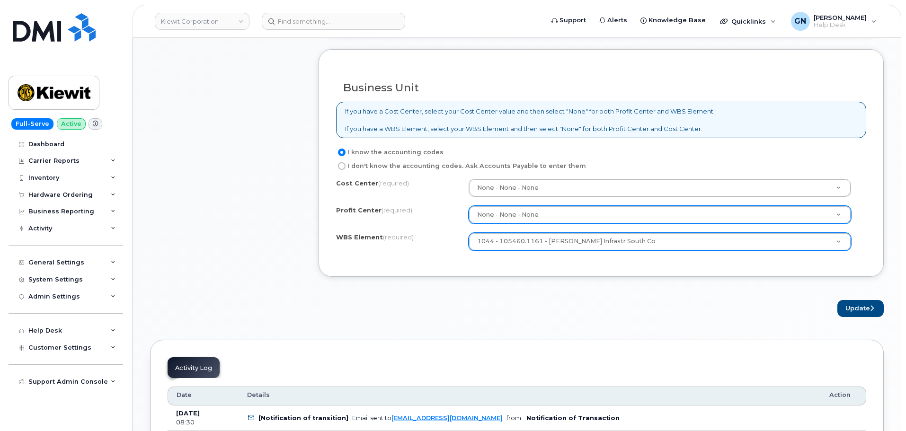
scroll to position [899, 0]
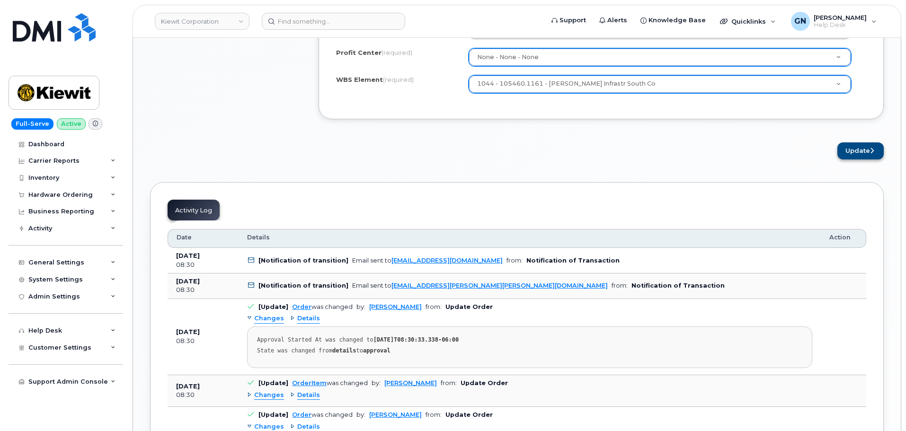
type textarea "screen cracked."
click at [855, 150] on button "Update" at bounding box center [860, 151] width 46 height 18
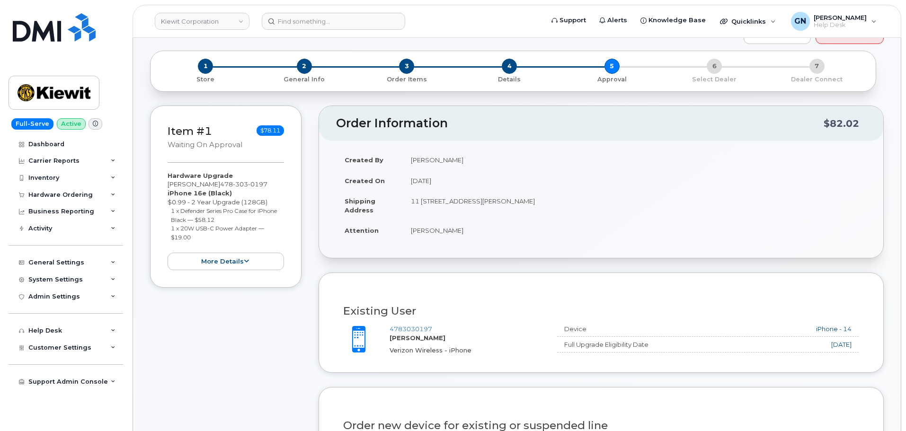
scroll to position [47, 0]
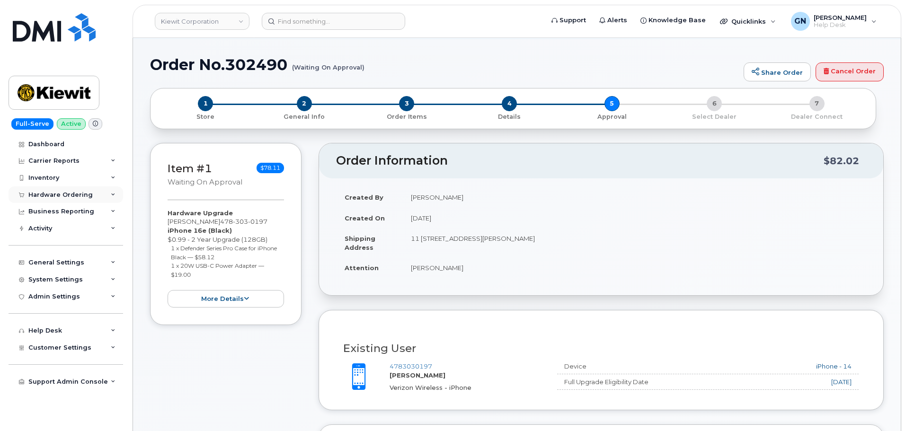
click at [69, 197] on div "Hardware Ordering" at bounding box center [60, 195] width 64 height 8
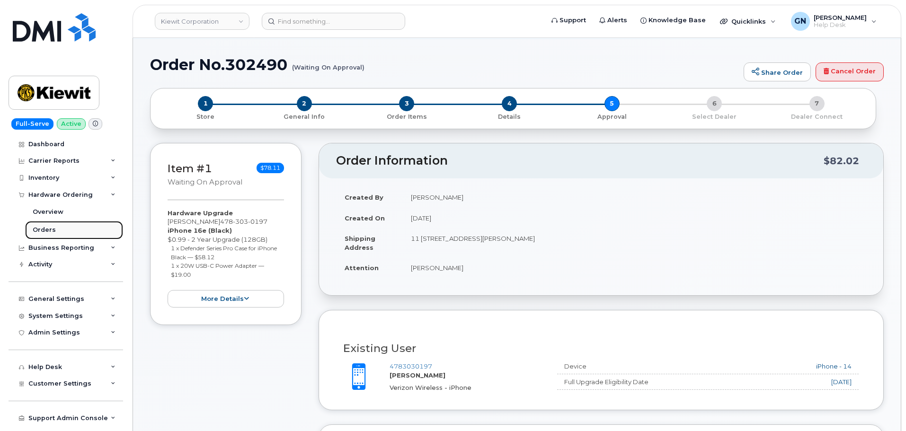
click at [53, 225] on link "Orders" at bounding box center [74, 230] width 98 height 18
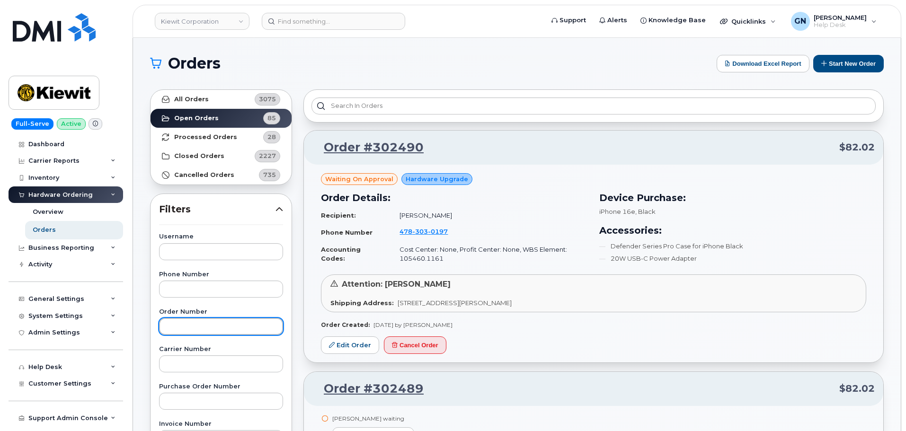
click at [212, 326] on input "text" at bounding box center [221, 326] width 124 height 17
paste input "302490"
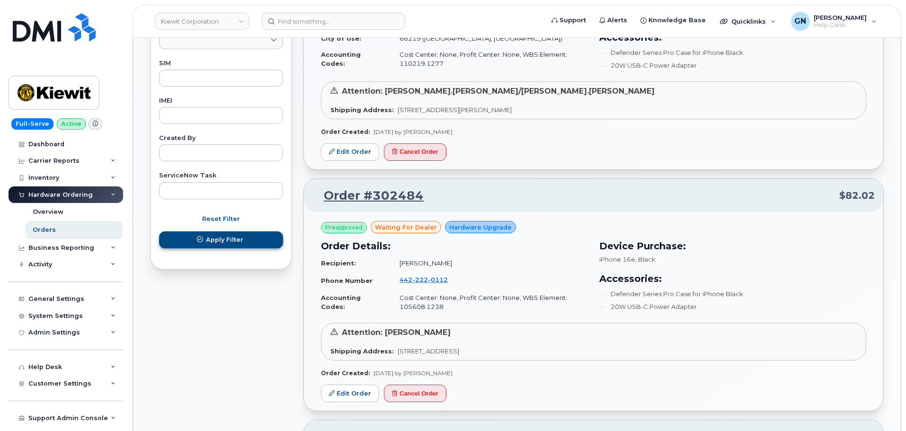
type input "302490"
click at [224, 244] on span "Apply Filter" at bounding box center [224, 239] width 37 height 9
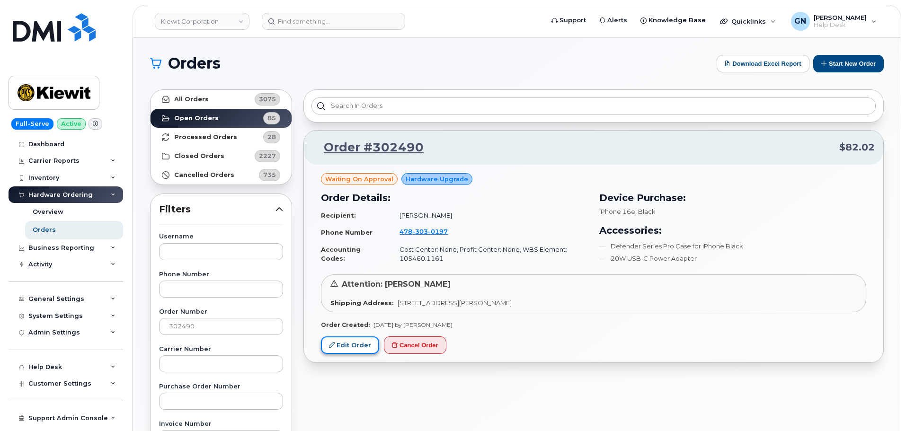
click at [353, 346] on link "Edit Order" at bounding box center [350, 345] width 58 height 18
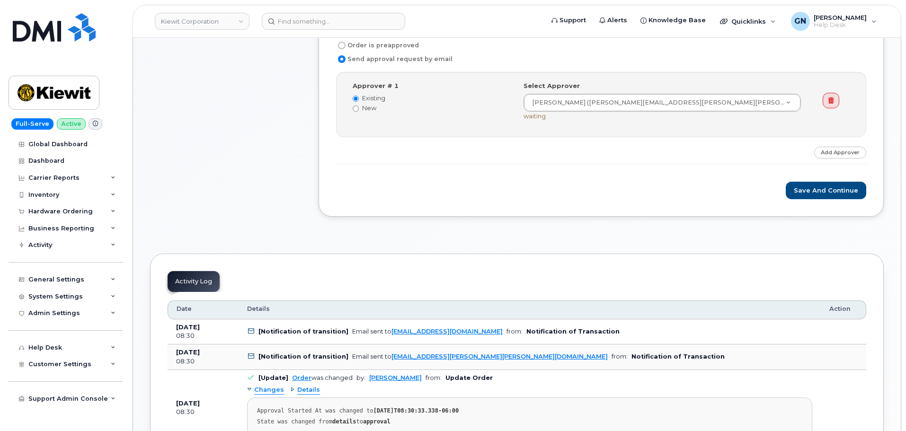
scroll to position [380, 0]
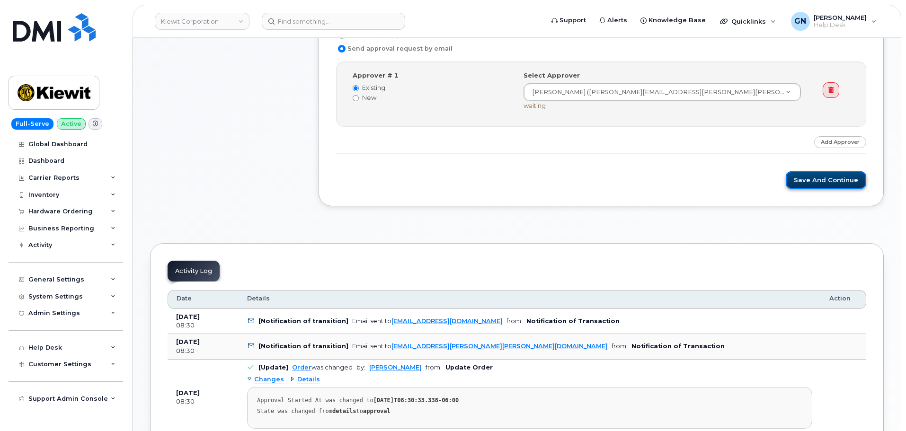
click at [814, 183] on button "Save and Continue" at bounding box center [826, 180] width 80 height 18
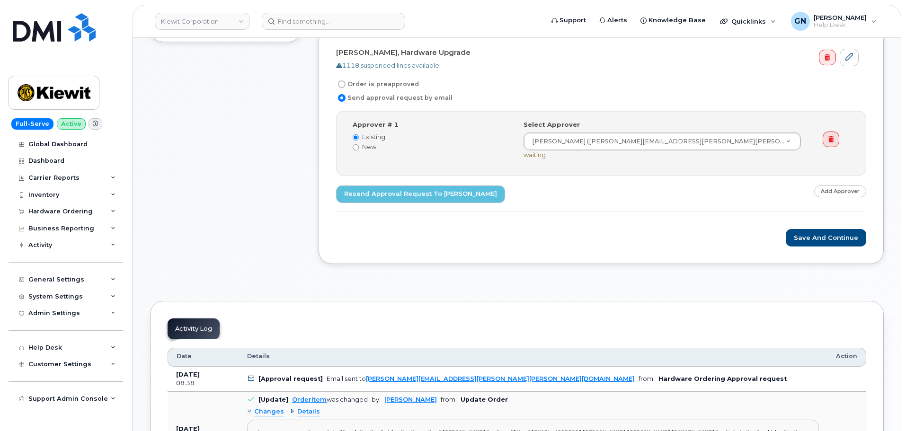
scroll to position [331, 0]
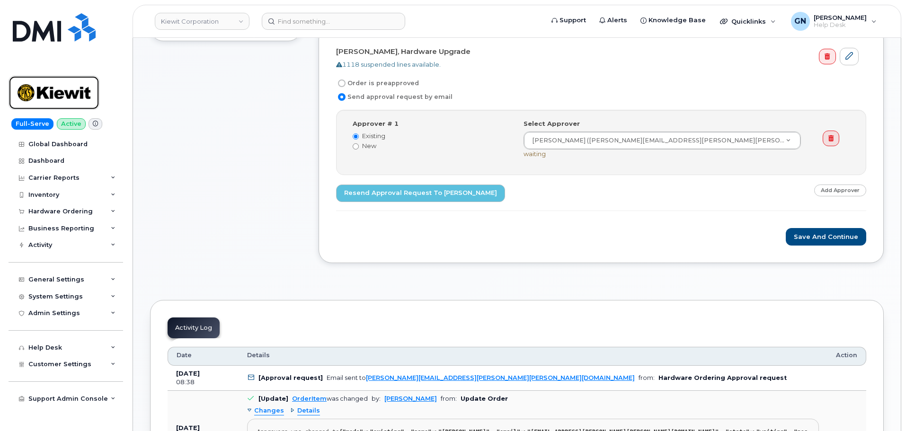
click at [60, 98] on img at bounding box center [54, 92] width 73 height 27
